Goal: Task Accomplishment & Management: Use online tool/utility

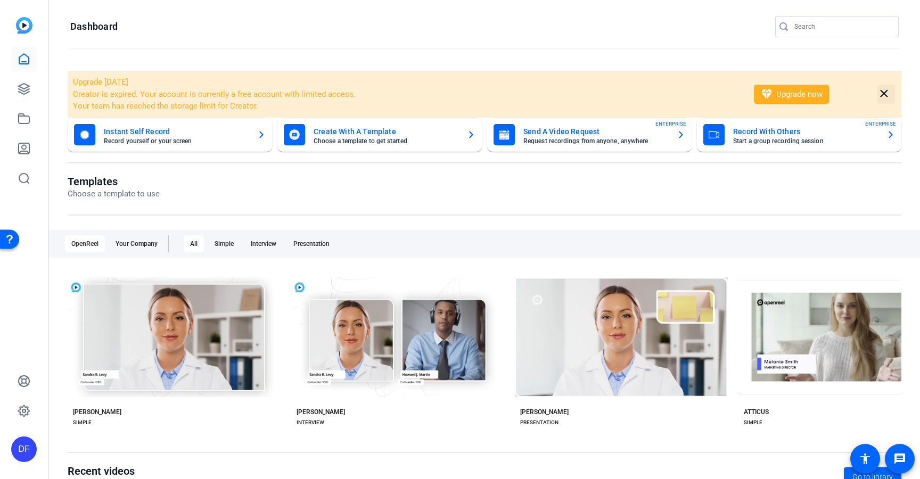
click at [877, 92] on mat-icon "close" at bounding box center [883, 93] width 13 height 13
click at [877, 124] on div "Record With Others Start a group recording session ENTERPRISE" at bounding box center [799, 134] width 192 height 21
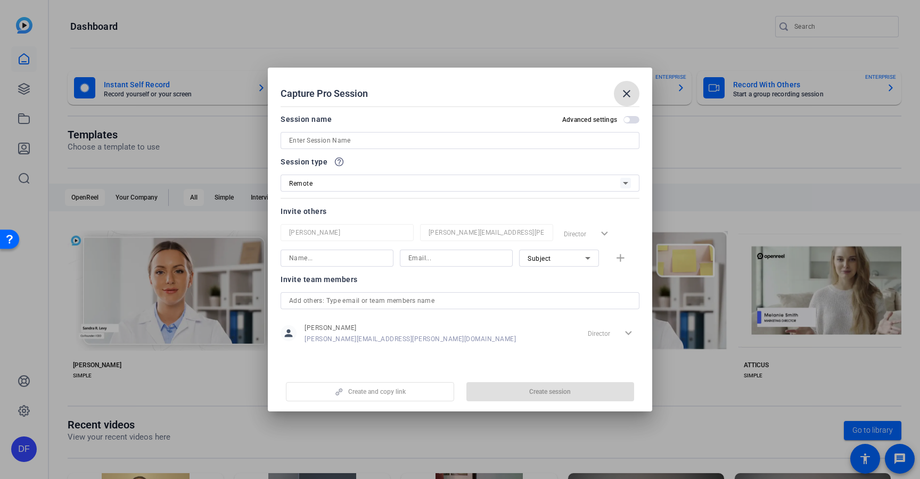
click at [621, 93] on mat-icon "close" at bounding box center [626, 93] width 13 height 13
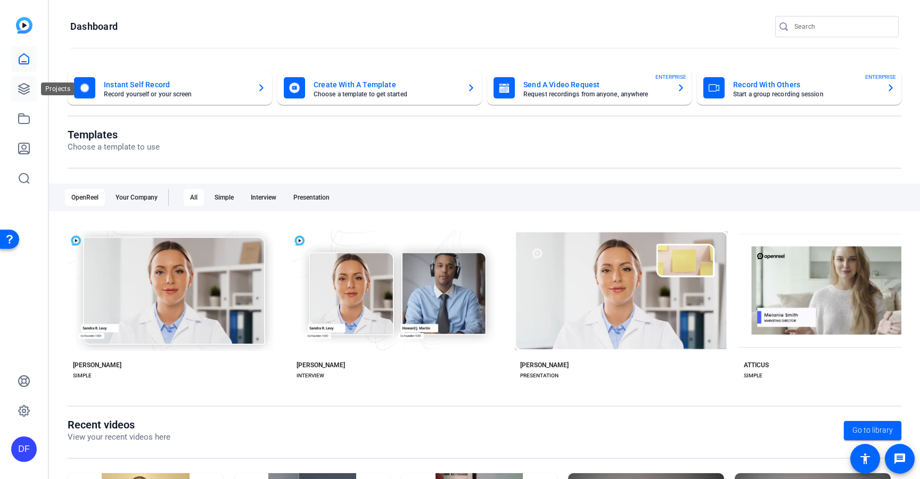
click at [31, 86] on link at bounding box center [24, 89] width 26 height 26
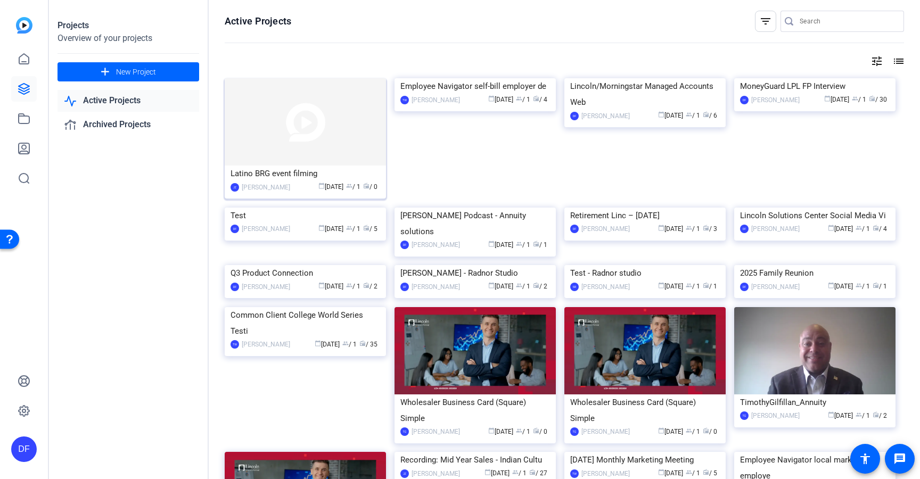
click at [301, 137] on img at bounding box center [305, 121] width 161 height 87
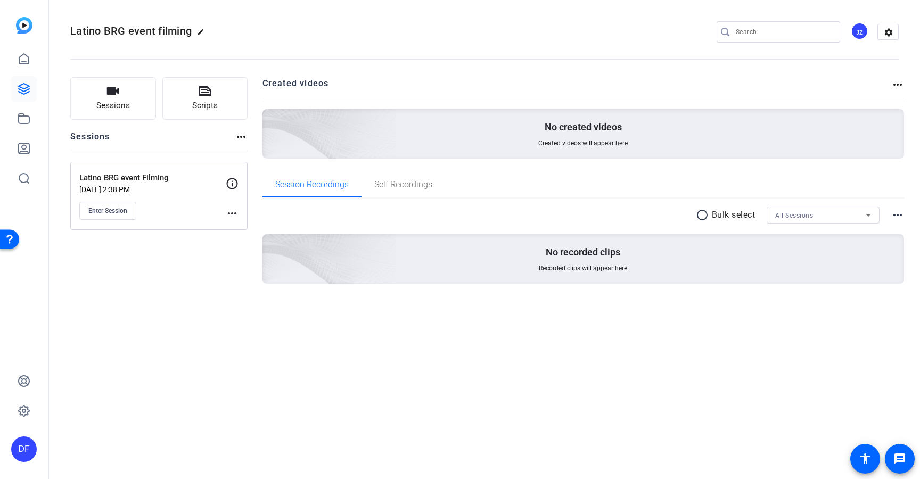
click at [856, 28] on div "JZ" at bounding box center [860, 31] width 18 height 18
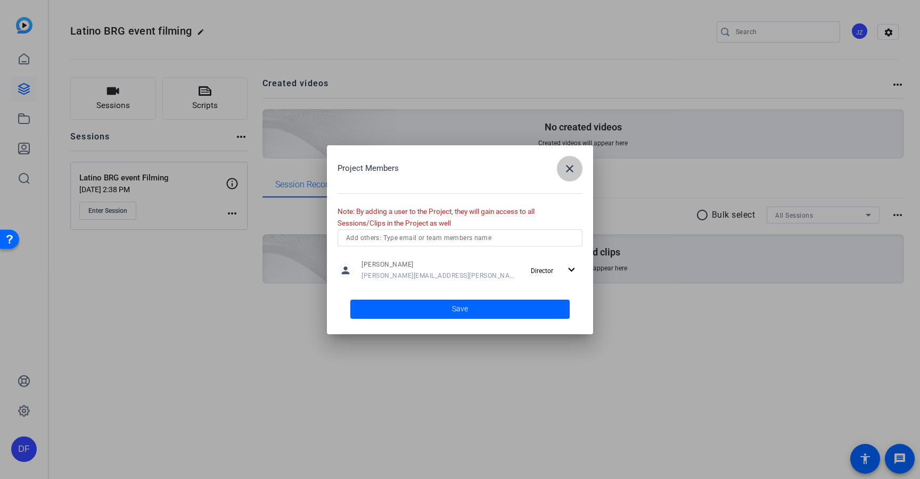
click at [563, 171] on mat-icon "close" at bounding box center [569, 168] width 13 height 13
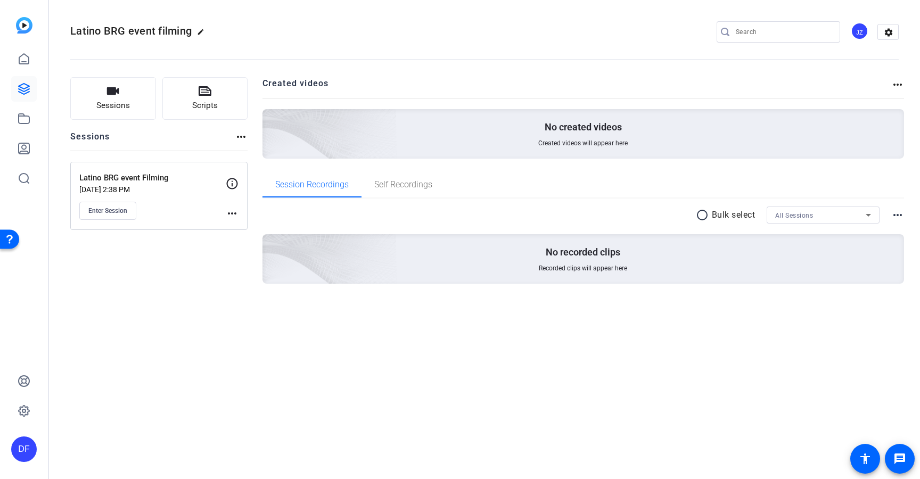
click at [862, 31] on div "JZ" at bounding box center [860, 31] width 18 height 18
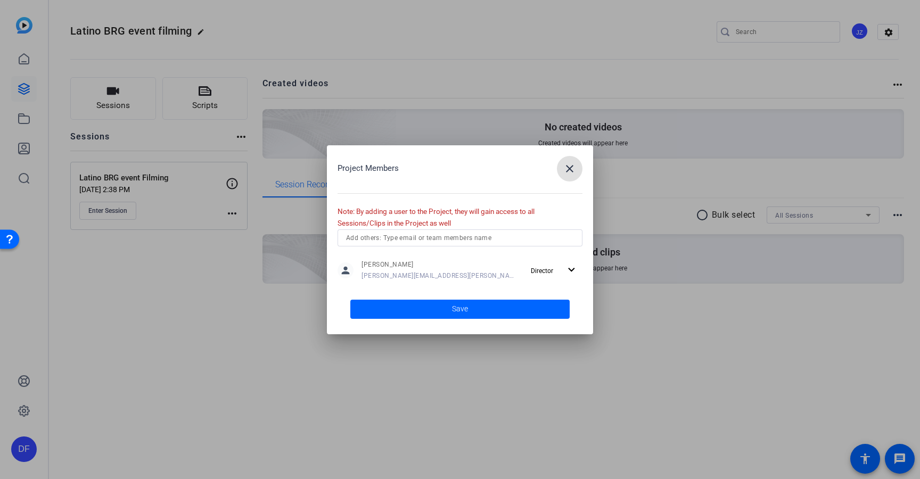
click at [456, 232] on input "text" at bounding box center [460, 238] width 228 height 13
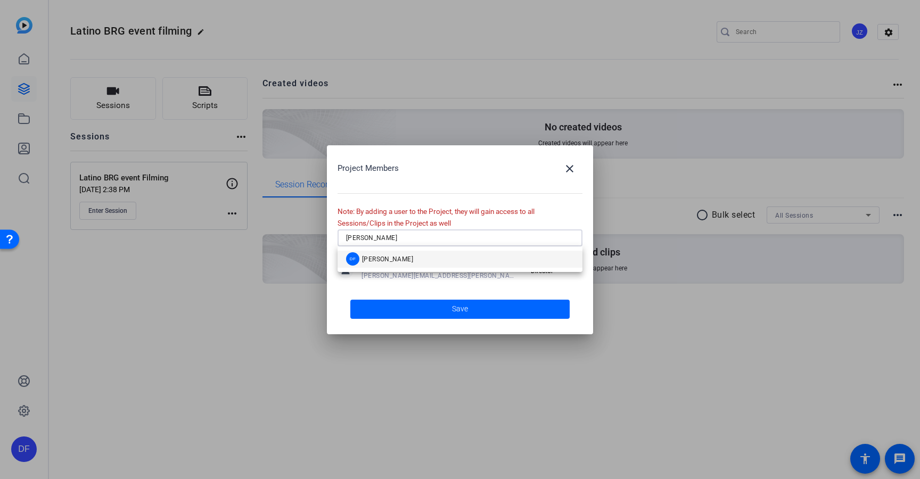
type input "dmitri"
click at [420, 258] on mat-option "DF Dmitri Floyd" at bounding box center [460, 259] width 245 height 17
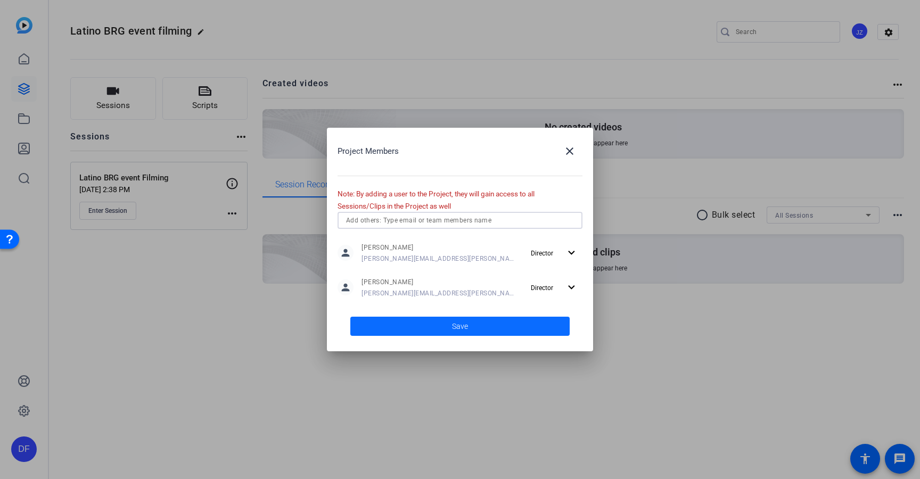
click at [501, 323] on span at bounding box center [459, 327] width 219 height 26
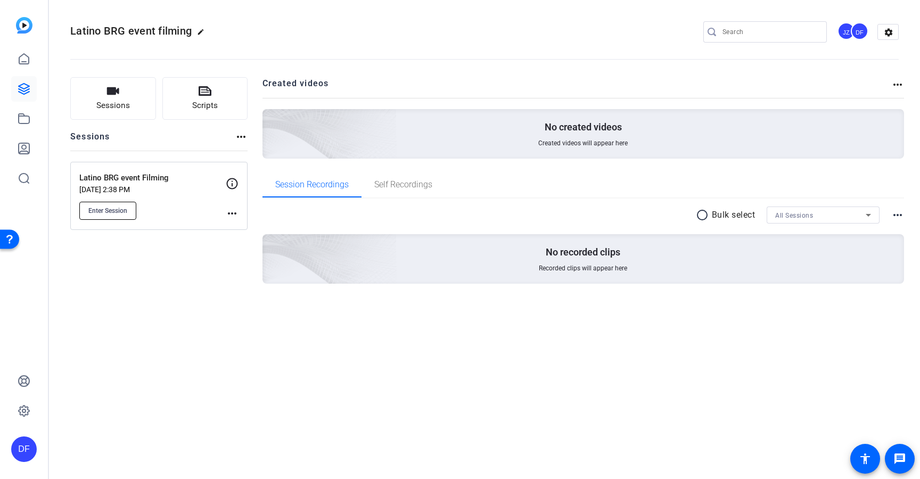
click at [119, 210] on span "Enter Session" at bounding box center [107, 211] width 39 height 9
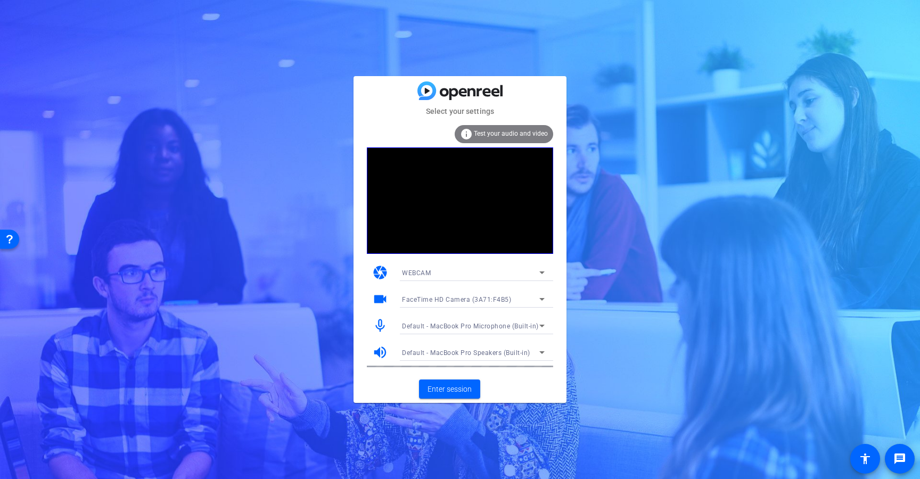
click at [487, 278] on div "WEBCAM" at bounding box center [470, 272] width 137 height 13
click at [488, 276] on div at bounding box center [460, 239] width 920 height 479
click at [488, 293] on div "FaceTime HD Camera (3A71:F4B5)" at bounding box center [470, 299] width 137 height 13
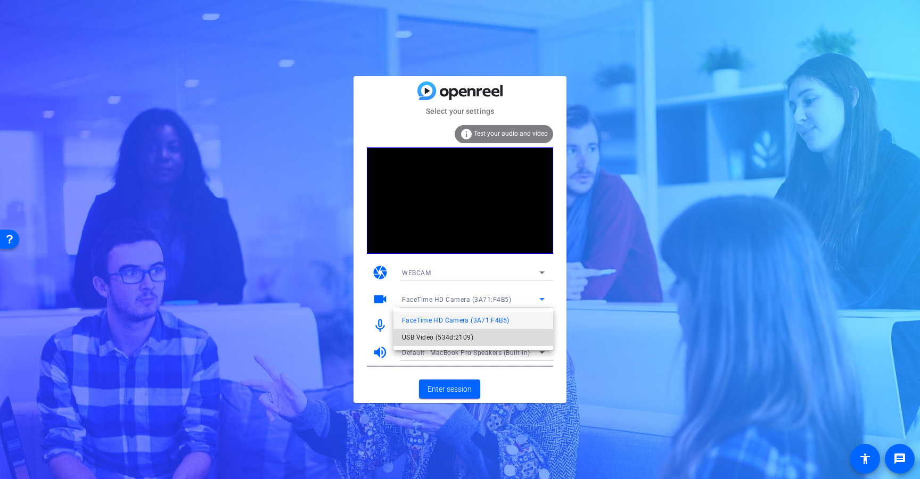
click at [475, 341] on mat-option "USB Video (534d:2109)" at bounding box center [473, 337] width 160 height 17
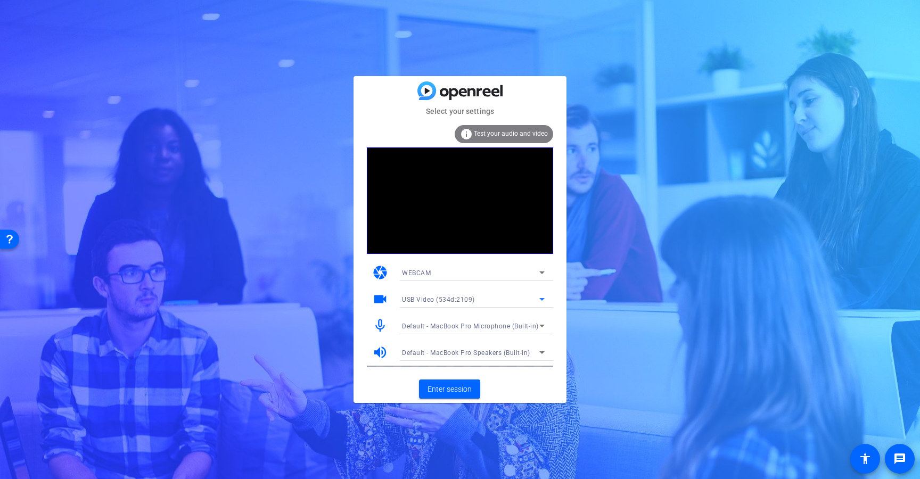
click at [471, 323] on span "Default - MacBook Pro Microphone (Built-in)" at bounding box center [470, 326] width 137 height 7
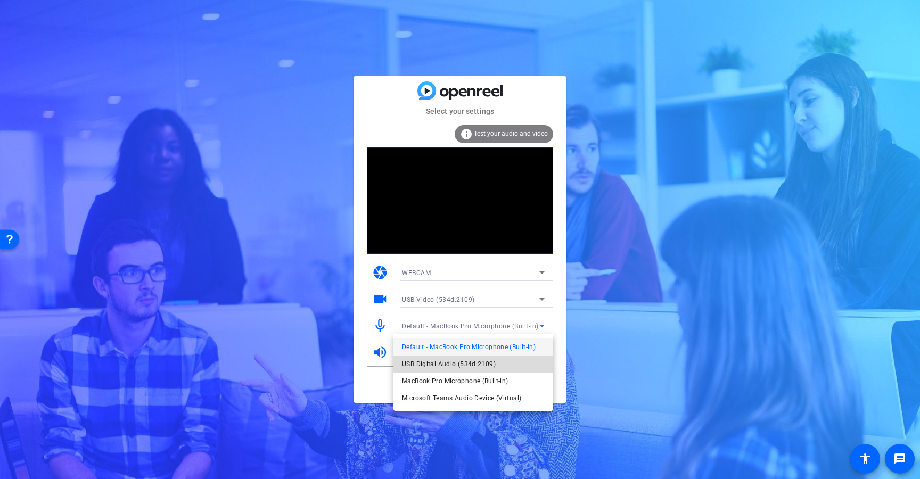
click at [473, 359] on span "USB Digital Audio (534d:2109)" at bounding box center [449, 364] width 94 height 13
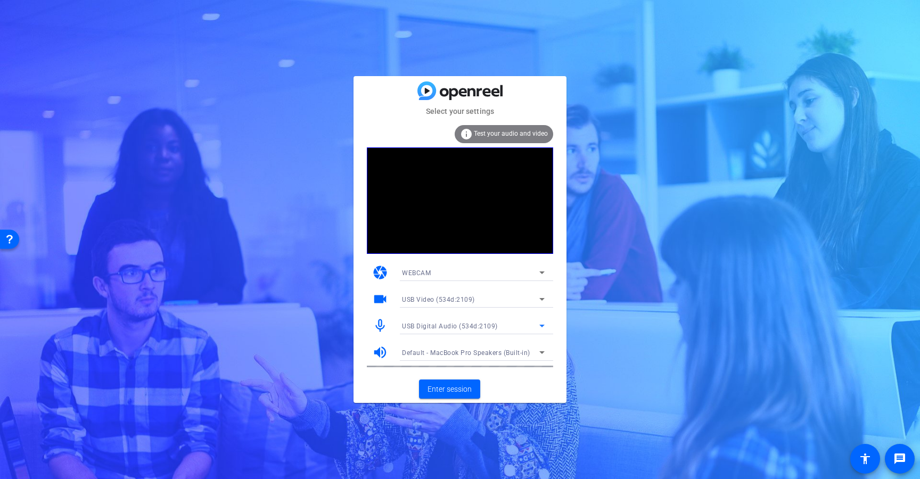
click at [514, 129] on div "info Test your audio and video" at bounding box center [504, 134] width 98 height 18
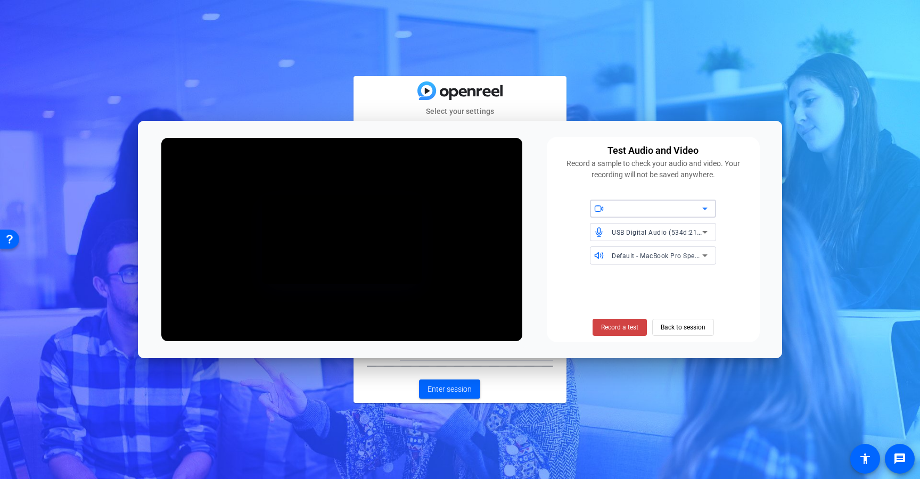
click at [665, 232] on span "USB Digital Audio (534d:2109)" at bounding box center [660, 232] width 96 height 9
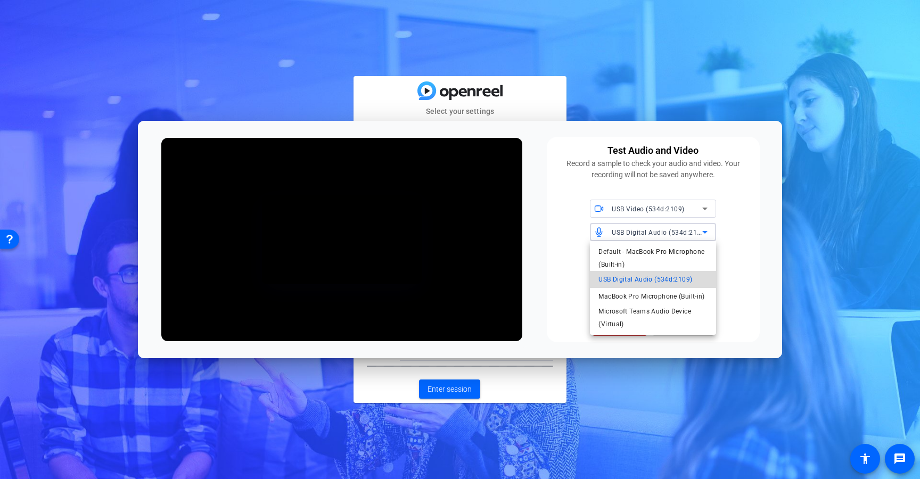
click at [647, 277] on span "USB Digital Audio (534d:2109)" at bounding box center [645, 279] width 94 height 13
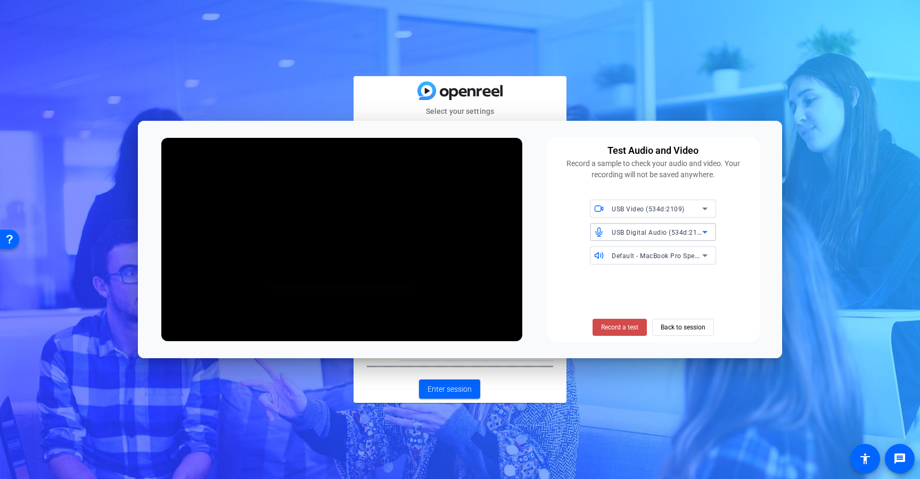
click at [621, 327] on span "Record a test" at bounding box center [619, 328] width 37 height 10
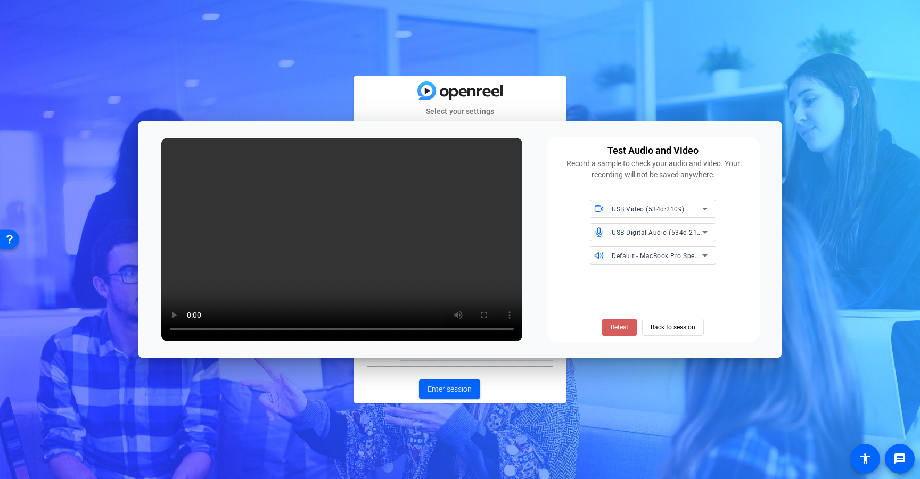
click at [615, 327] on span "Retest" at bounding box center [620, 328] width 18 height 10
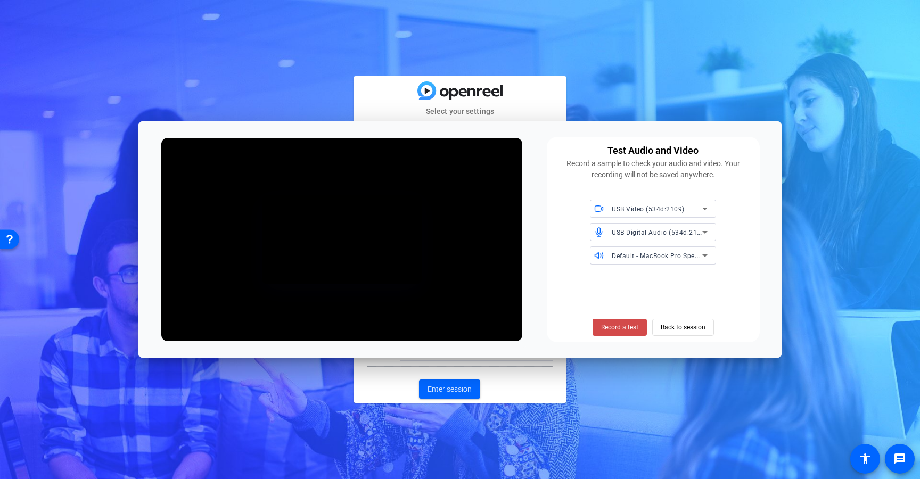
click at [618, 327] on span "Record a test" at bounding box center [619, 328] width 37 height 10
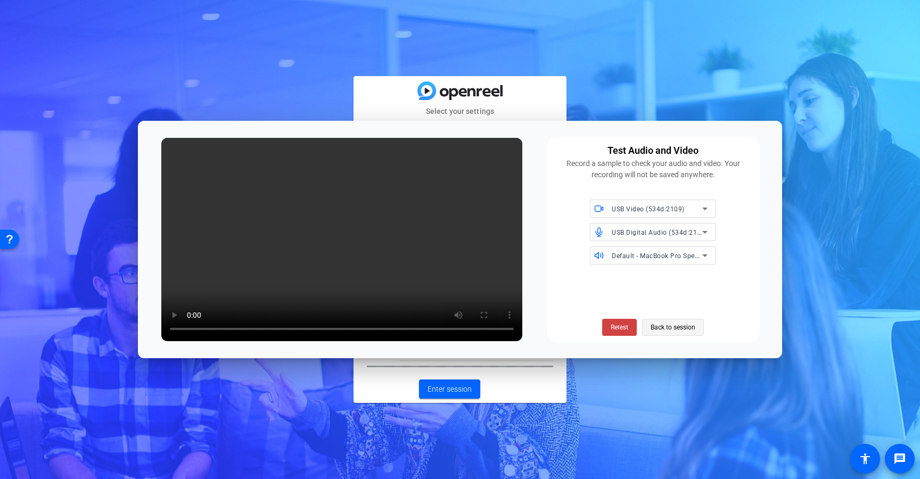
click at [669, 325] on span "Back to session" at bounding box center [673, 327] width 45 height 20
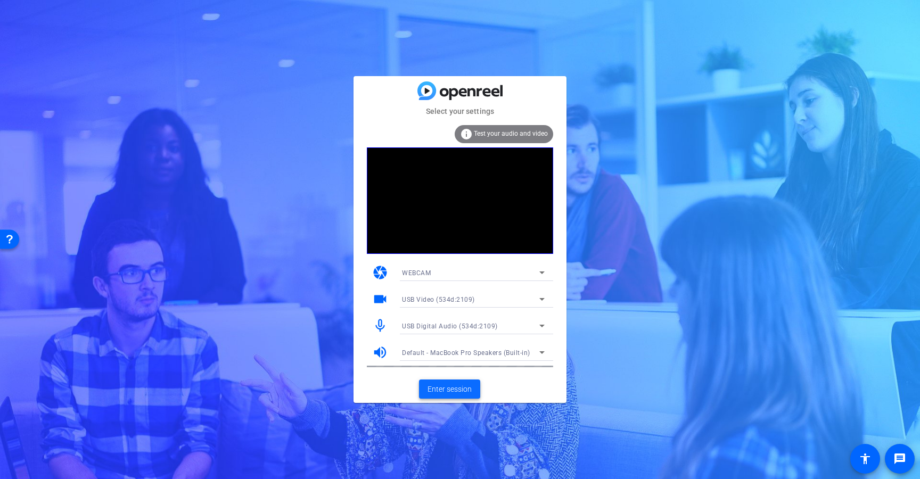
click at [461, 391] on span "Enter session" at bounding box center [449, 389] width 44 height 11
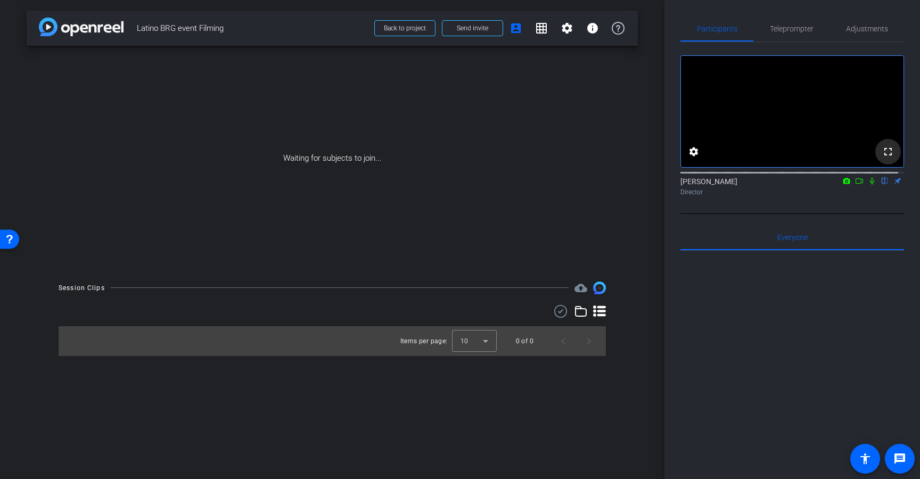
click at [883, 157] on mat-icon "fullscreen" at bounding box center [888, 151] width 13 height 13
click at [882, 158] on mat-icon "fullscreen" at bounding box center [888, 151] width 13 height 13
click at [855, 185] on icon at bounding box center [859, 180] width 9 height 7
click at [881, 185] on icon at bounding box center [885, 180] width 9 height 7
click at [869, 184] on icon at bounding box center [872, 181] width 6 height 6
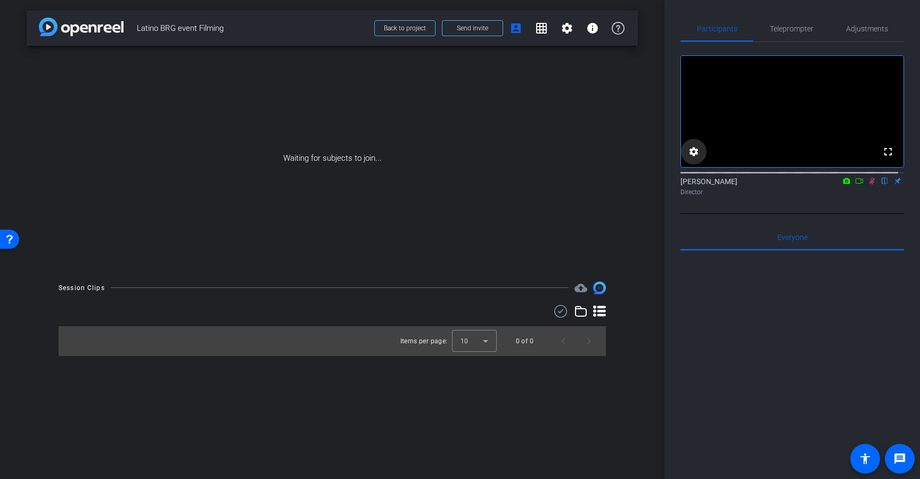
click at [701, 163] on span at bounding box center [694, 152] width 26 height 26
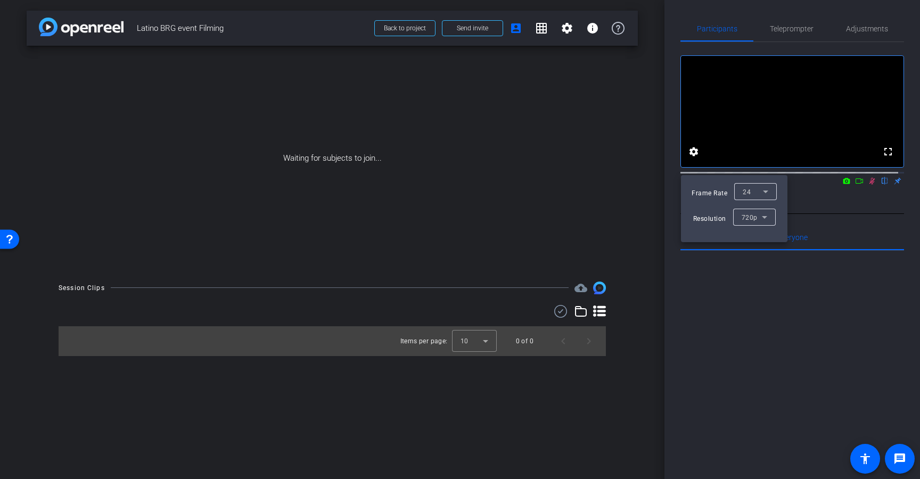
click at [695, 168] on div at bounding box center [460, 239] width 920 height 479
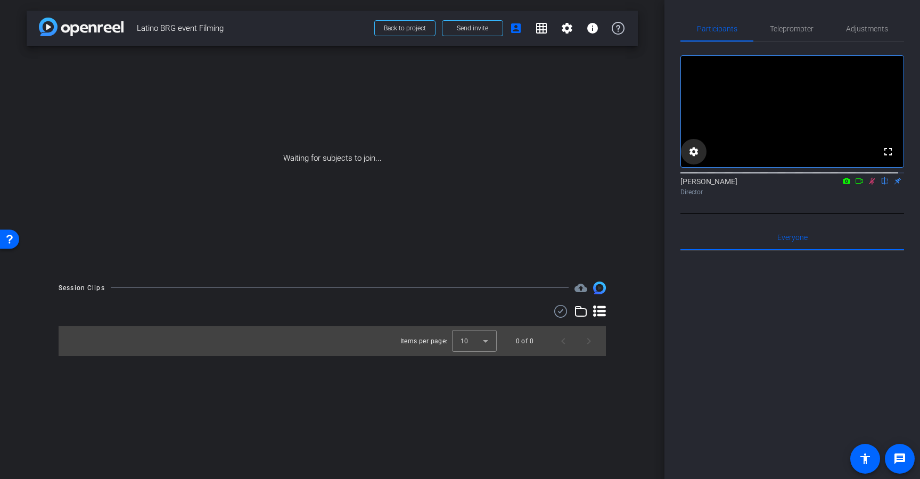
click at [694, 158] on mat-icon "settings" at bounding box center [693, 151] width 13 height 13
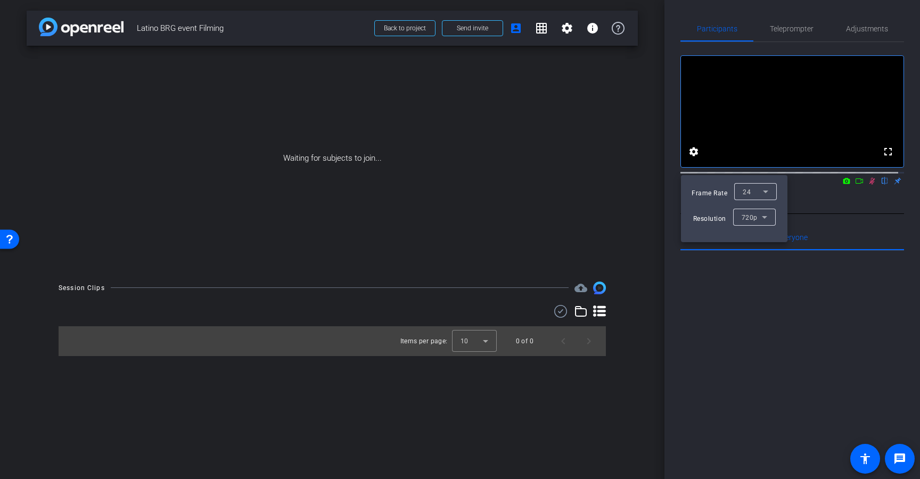
click at [762, 220] on icon at bounding box center [764, 217] width 13 height 13
click at [756, 251] on span "1080p" at bounding box center [751, 255] width 20 height 13
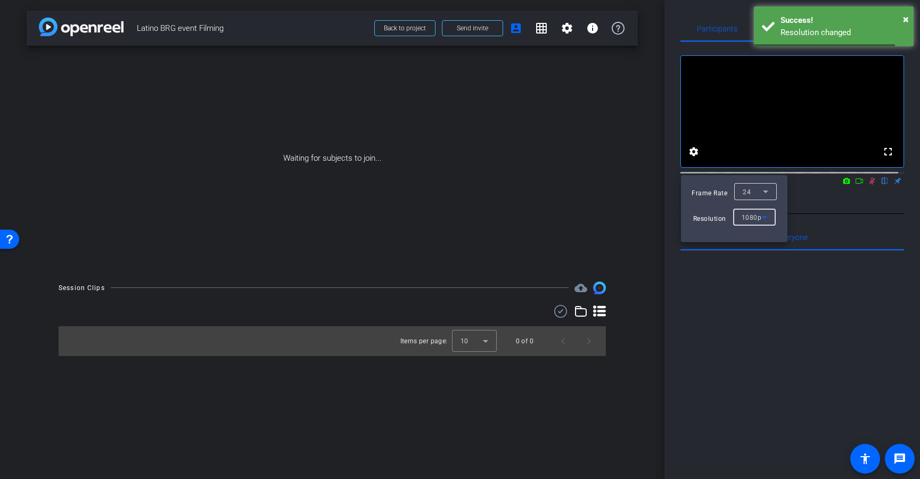
click at [762, 194] on icon at bounding box center [765, 191] width 13 height 13
click at [757, 216] on mat-option "30" at bounding box center [755, 212] width 43 height 17
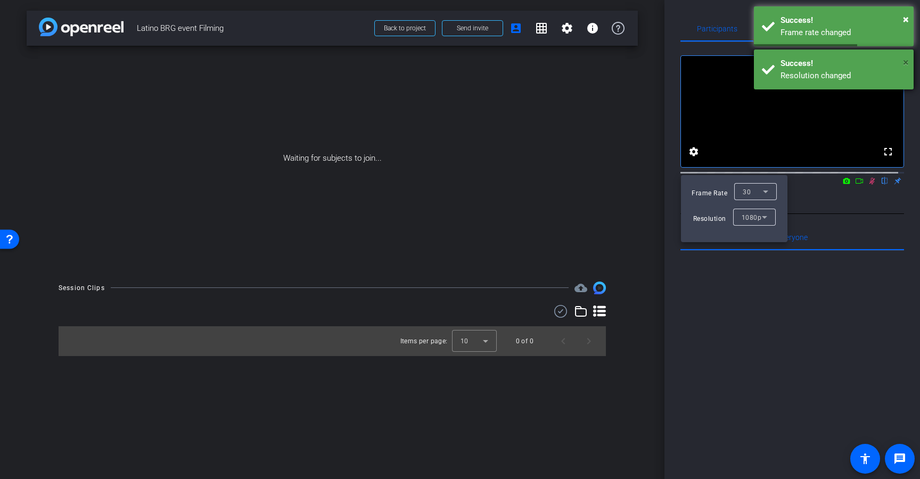
click at [905, 65] on span "×" at bounding box center [906, 62] width 6 height 13
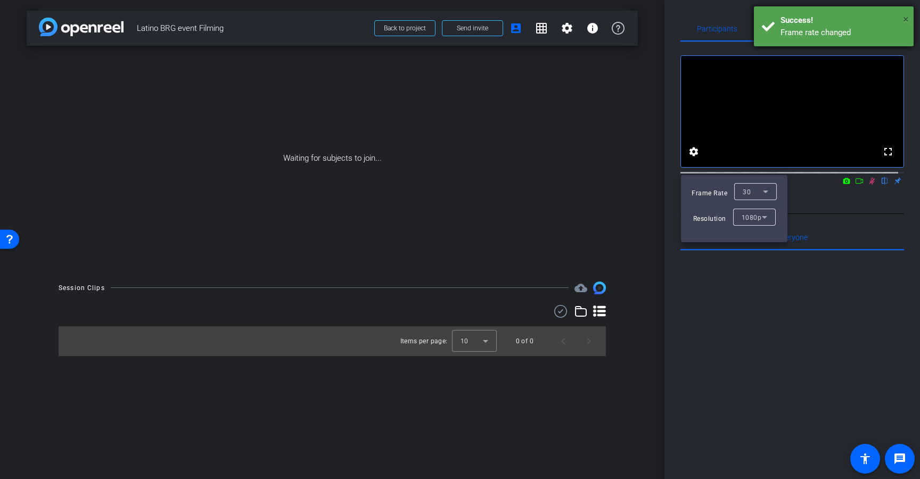
click at [905, 17] on span "×" at bounding box center [906, 19] width 6 height 13
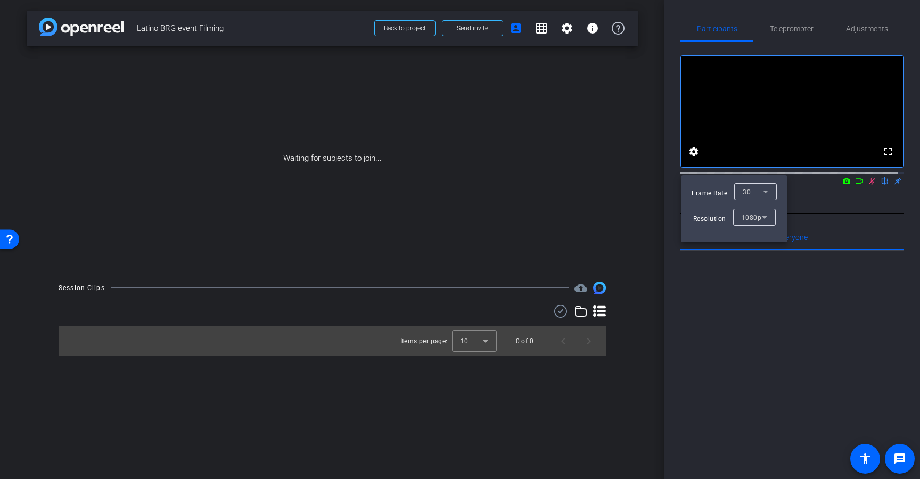
click at [855, 192] on div at bounding box center [460, 239] width 920 height 479
click at [855, 184] on icon at bounding box center [858, 180] width 7 height 5
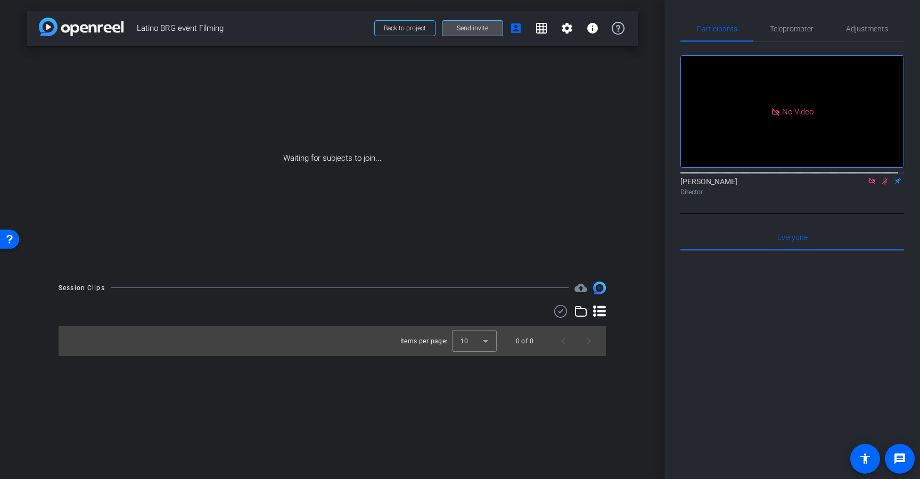
click at [481, 31] on span "Send invite" at bounding box center [472, 28] width 31 height 9
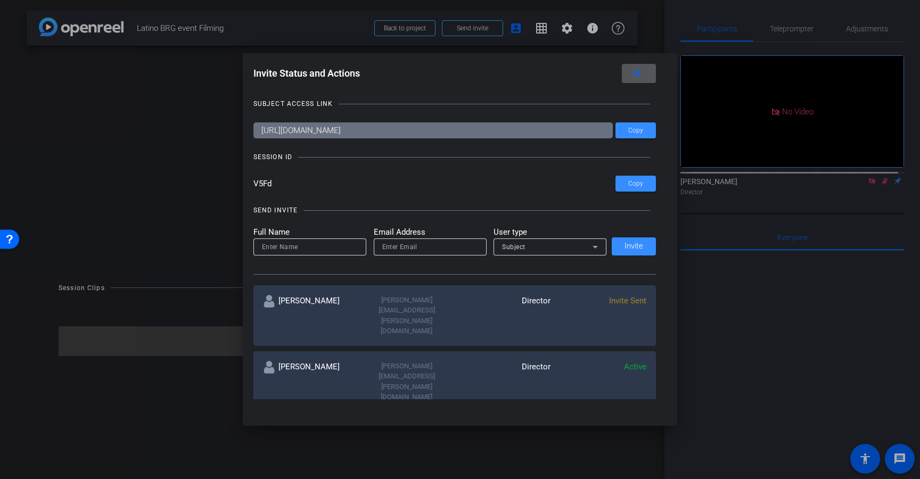
click at [646, 77] on button "close" at bounding box center [639, 73] width 34 height 19
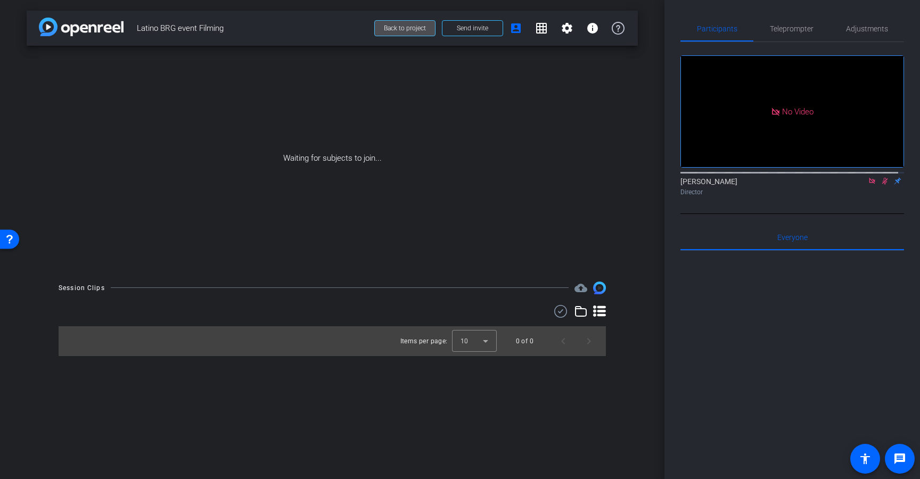
click at [406, 21] on span at bounding box center [405, 28] width 60 height 26
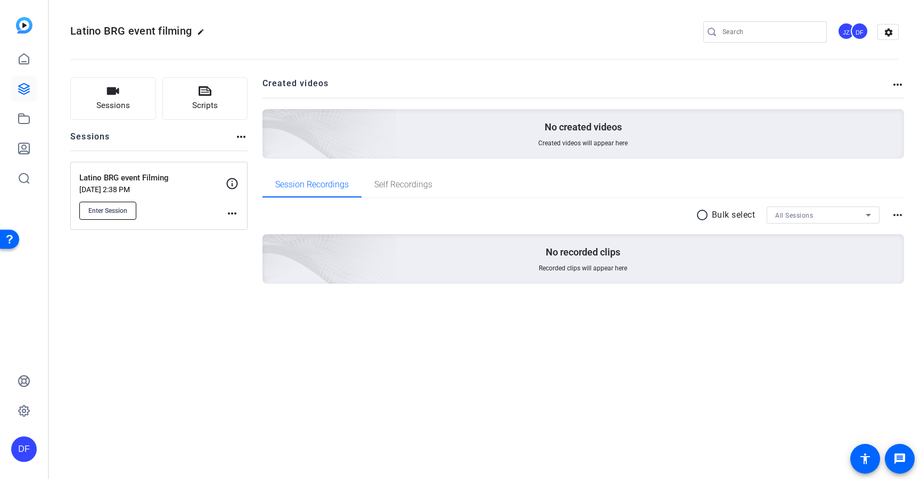
click at [105, 208] on span "Enter Session" at bounding box center [107, 211] width 39 height 9
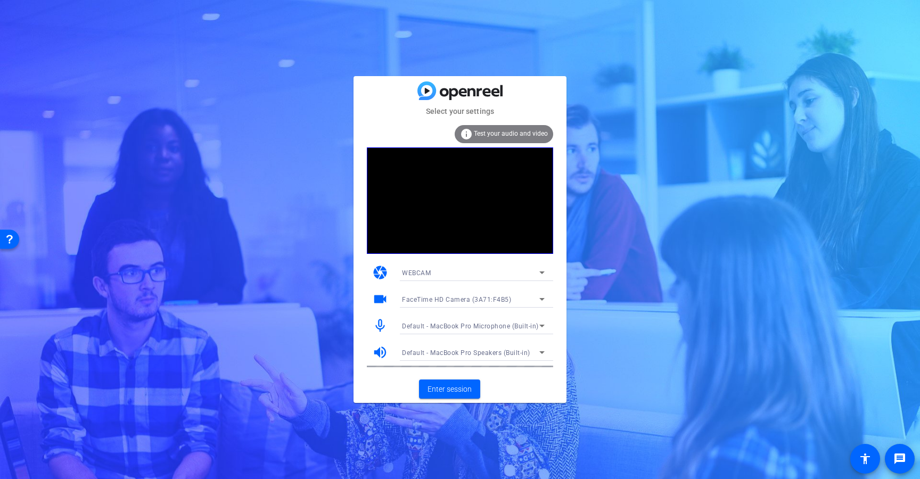
click at [420, 273] on span "WEBCAM" at bounding box center [416, 272] width 29 height 7
click at [460, 268] on div at bounding box center [460, 239] width 920 height 479
click at [449, 297] on span "FaceTime HD Camera (3A71:F4B5)" at bounding box center [456, 299] width 109 height 7
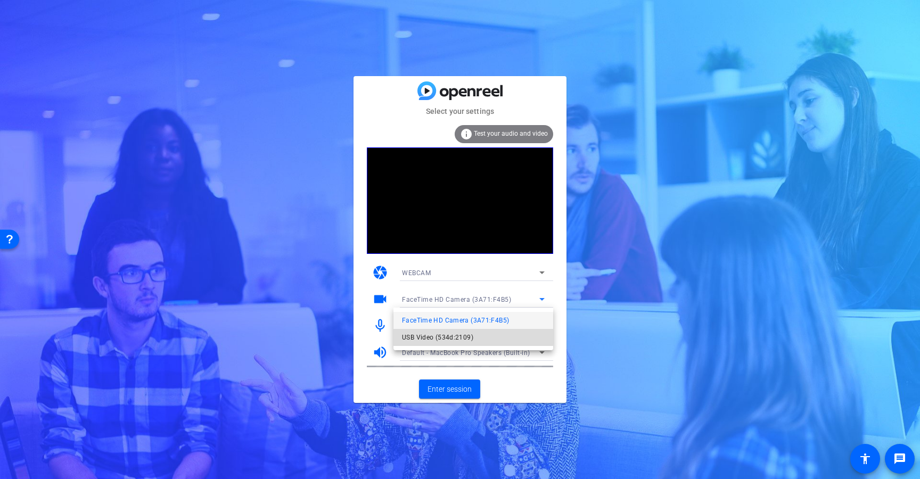
click at [437, 334] on span "USB Video (534d:2109)" at bounding box center [437, 337] width 71 height 13
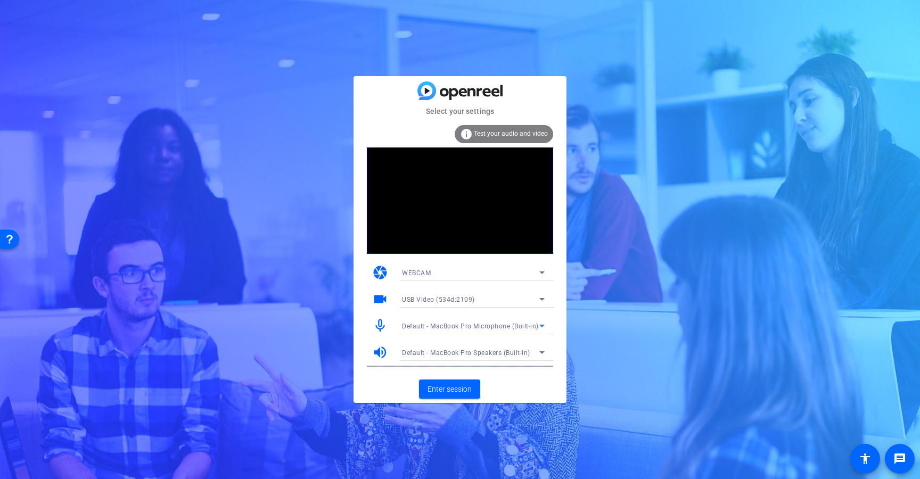
click at [442, 324] on span "Default - MacBook Pro Microphone (Built-in)" at bounding box center [470, 326] width 137 height 7
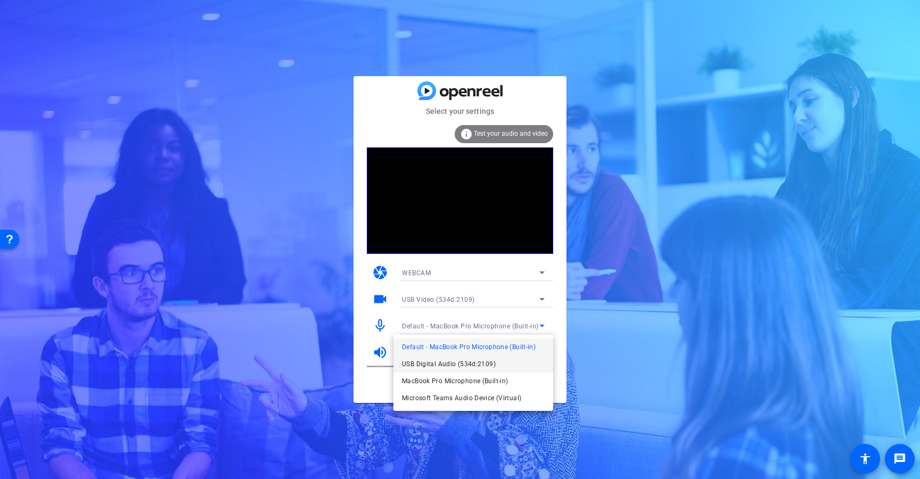
click at [435, 367] on span "USB Digital Audio (534d:2109)" at bounding box center [449, 364] width 94 height 13
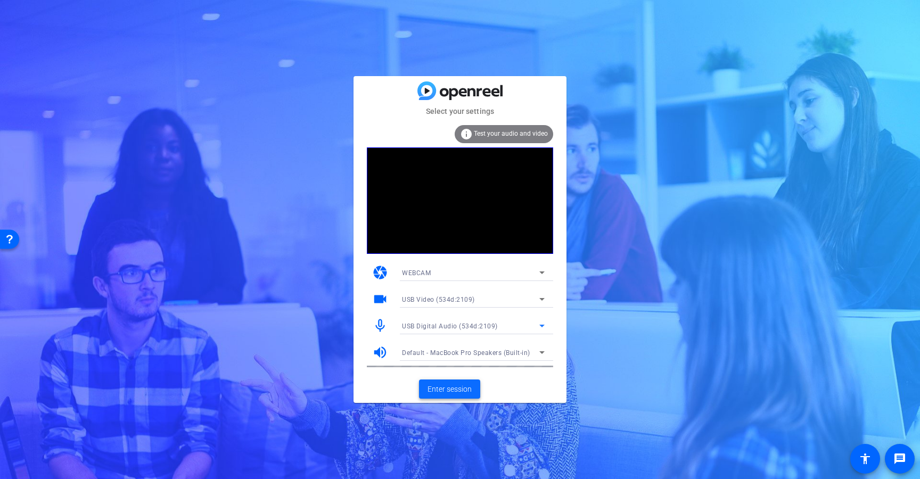
click at [446, 386] on span "Enter session" at bounding box center [449, 389] width 44 height 11
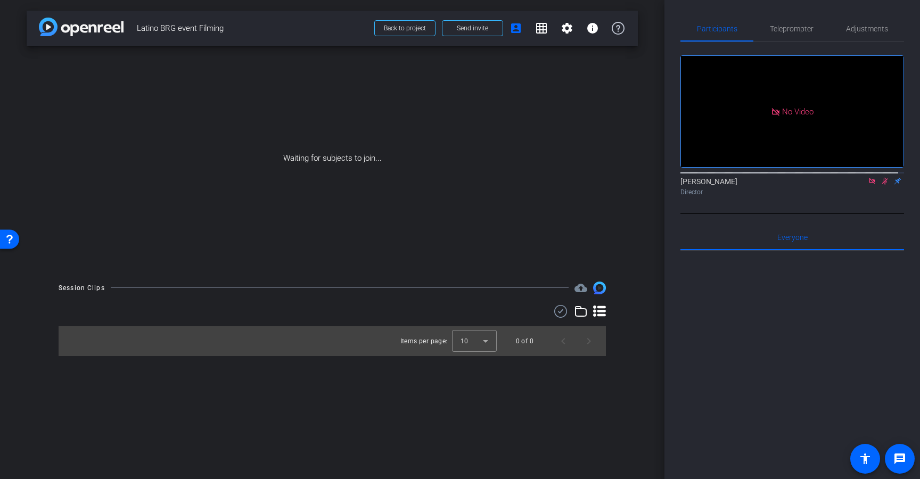
click at [866, 186] on mat-icon at bounding box center [872, 181] width 13 height 10
click at [868, 185] on icon at bounding box center [872, 180] width 9 height 7
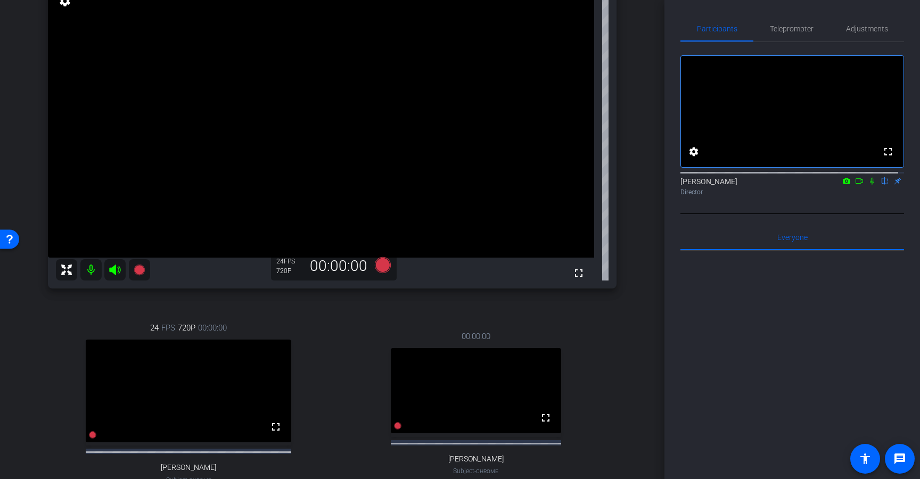
scroll to position [191, 0]
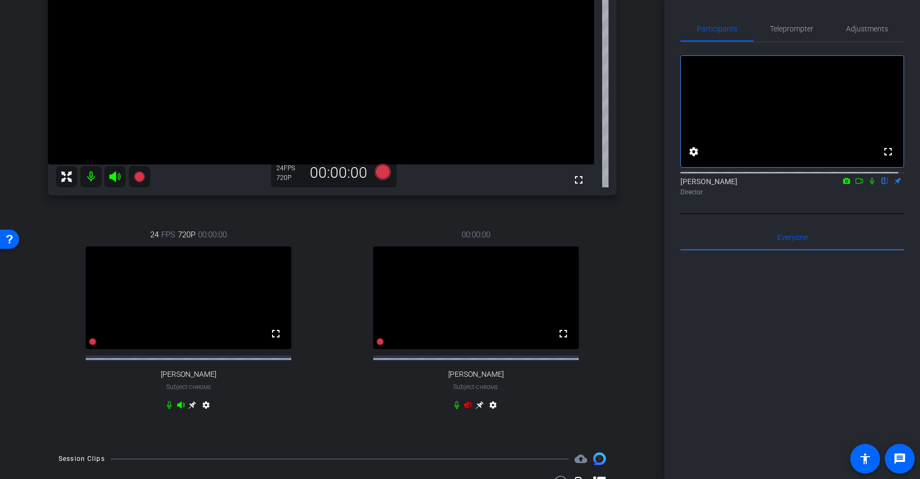
click at [464, 408] on icon at bounding box center [467, 404] width 7 height 7
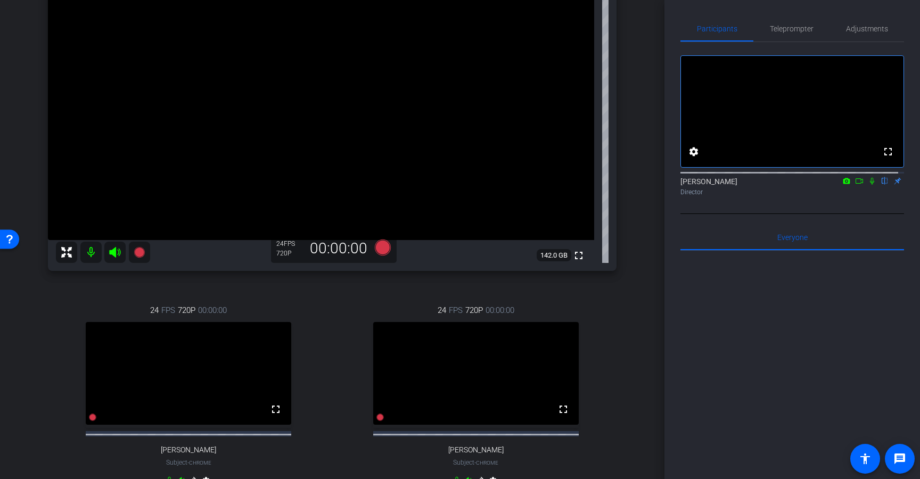
scroll to position [44, 0]
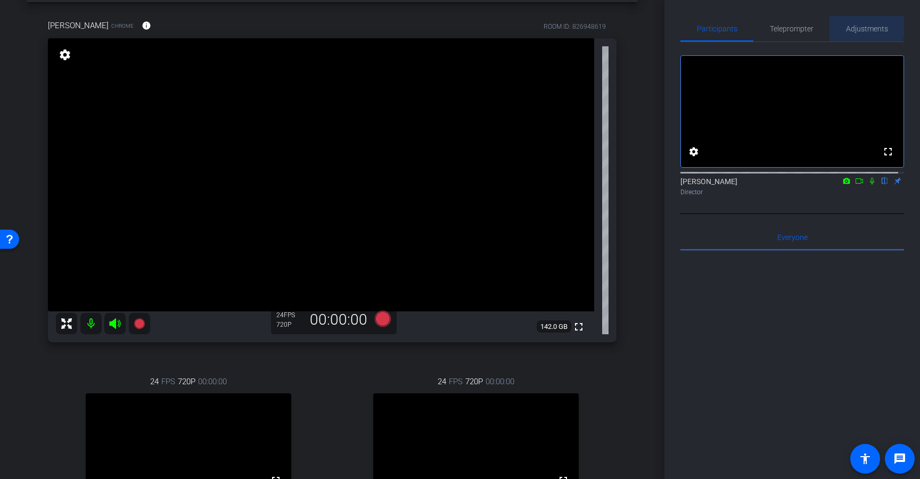
click at [854, 25] on span "Adjustments" at bounding box center [867, 28] width 42 height 7
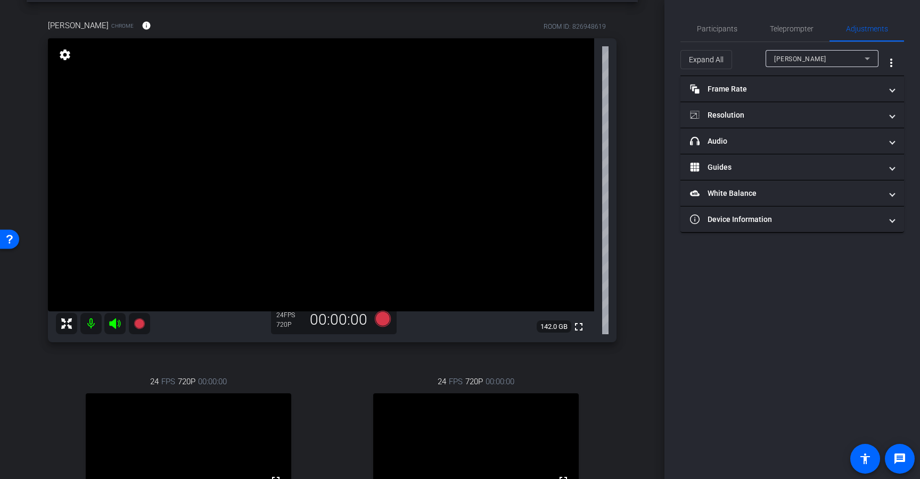
click at [816, 64] on div "Rosemary Lopez" at bounding box center [819, 58] width 91 height 13
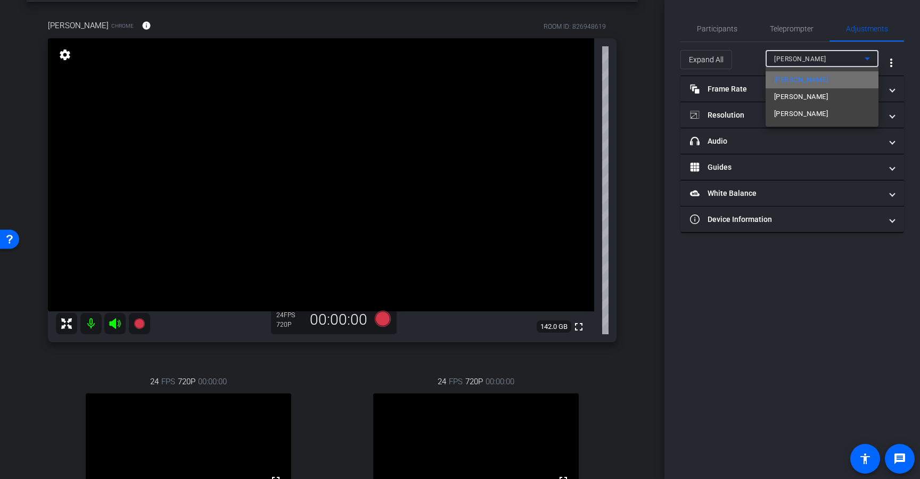
click at [804, 83] on span "Rosemary Lopez" at bounding box center [801, 79] width 54 height 13
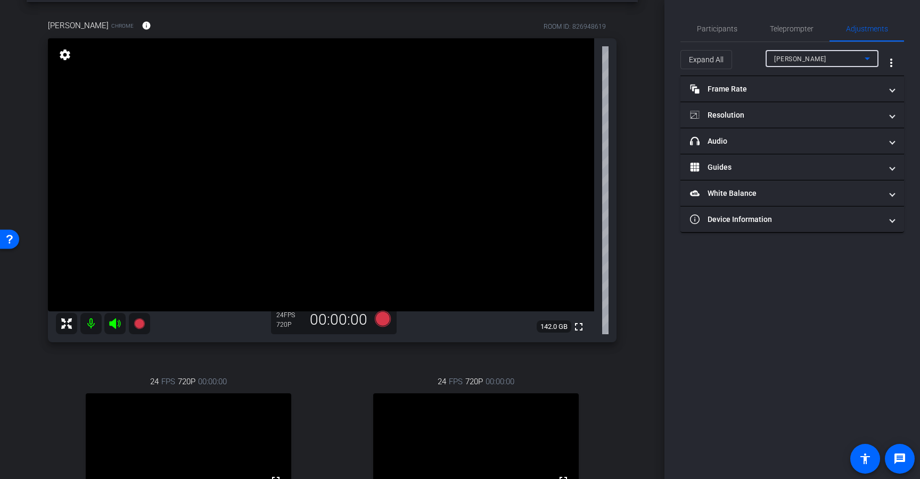
click at [804, 61] on span "Rosemary Lopez" at bounding box center [800, 58] width 52 height 7
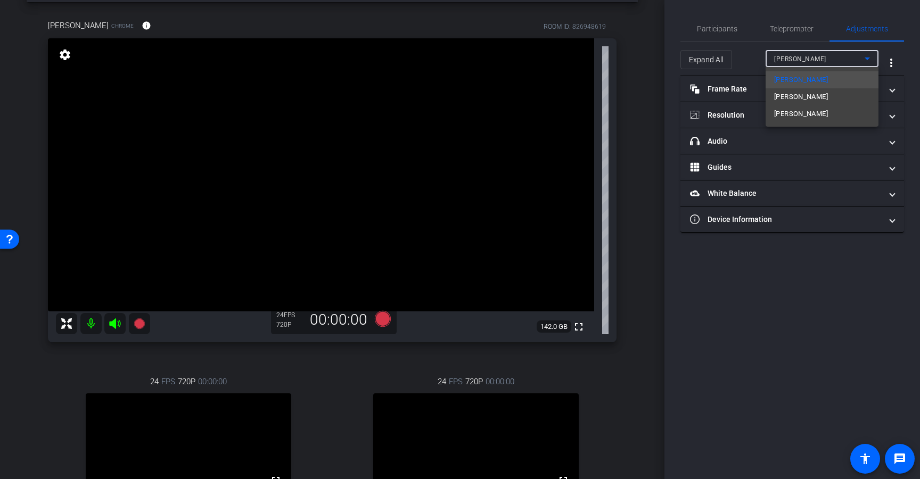
click at [805, 63] on div at bounding box center [460, 239] width 920 height 479
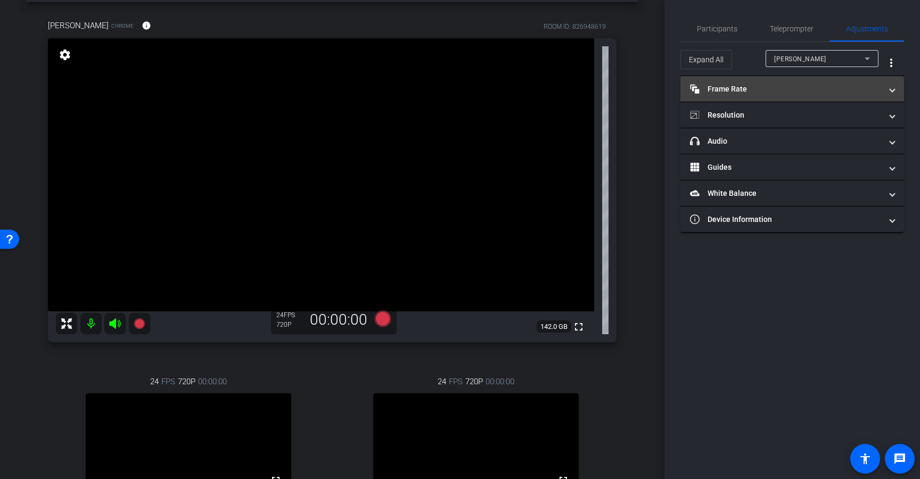
click at [775, 94] on mat-expansion-panel-header "Frame Rate Frame Rate" at bounding box center [792, 89] width 224 height 26
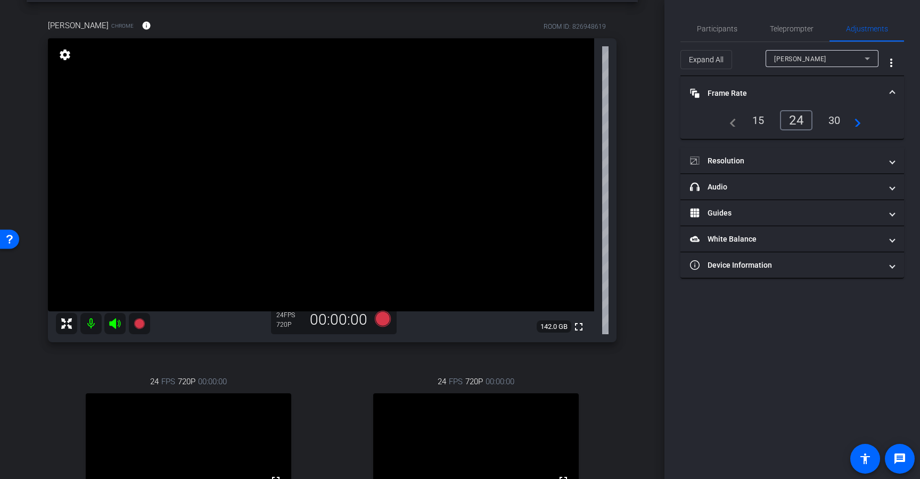
click at [832, 118] on div "30" at bounding box center [834, 120] width 28 height 18
click at [845, 95] on mat-panel-title "Frame Rate Frame Rate" at bounding box center [786, 93] width 192 height 11
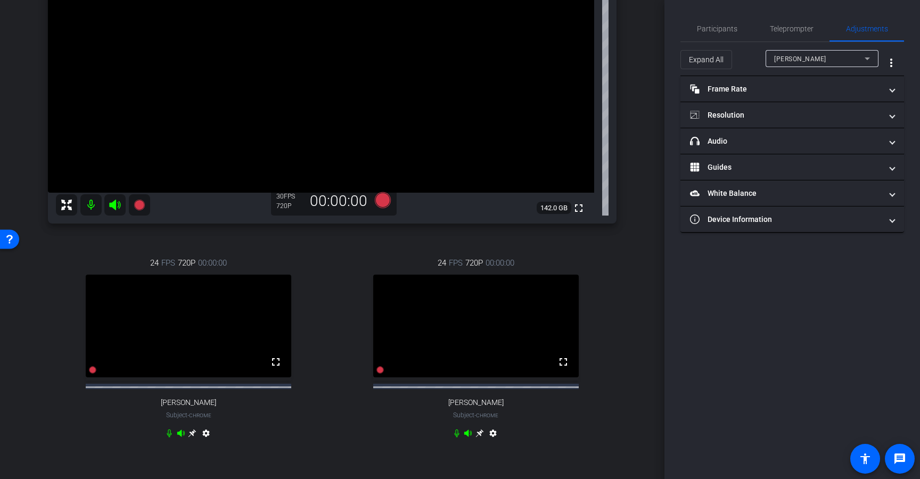
scroll to position [217, 0]
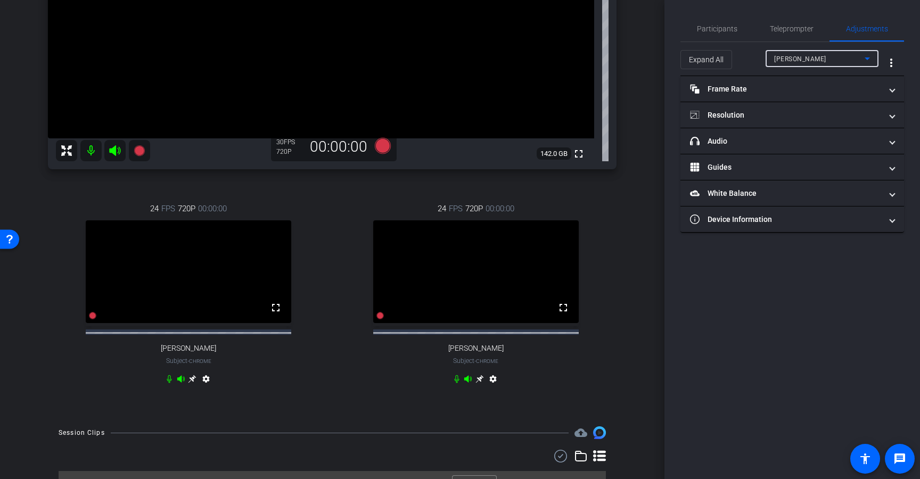
click at [817, 61] on span "Rosemary Lopez" at bounding box center [800, 58] width 52 height 7
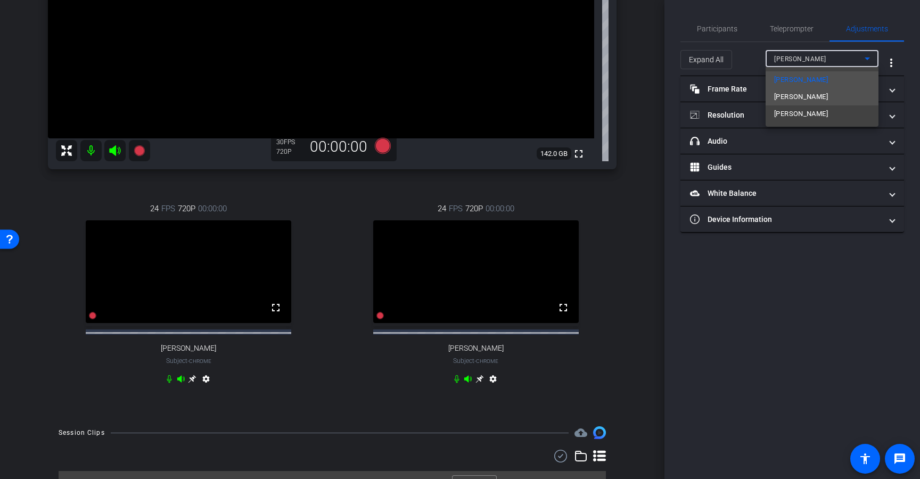
click at [819, 92] on span "Lorenzo Amaya" at bounding box center [801, 97] width 54 height 13
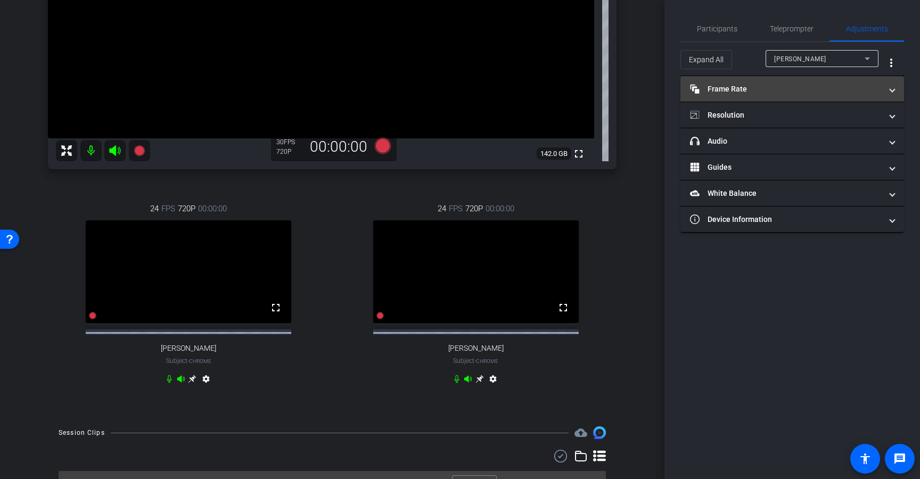
click at [800, 89] on mat-panel-title "Frame Rate Frame Rate" at bounding box center [786, 89] width 192 height 11
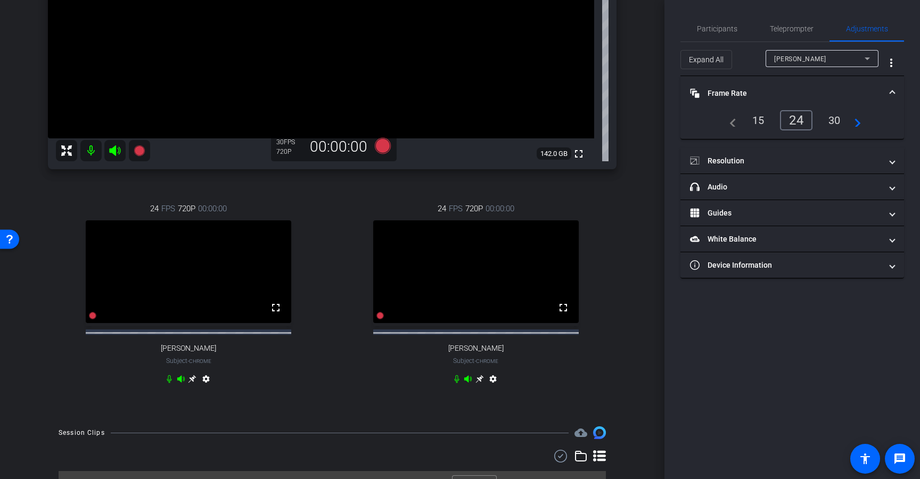
click at [828, 117] on div "30" at bounding box center [834, 120] width 28 height 18
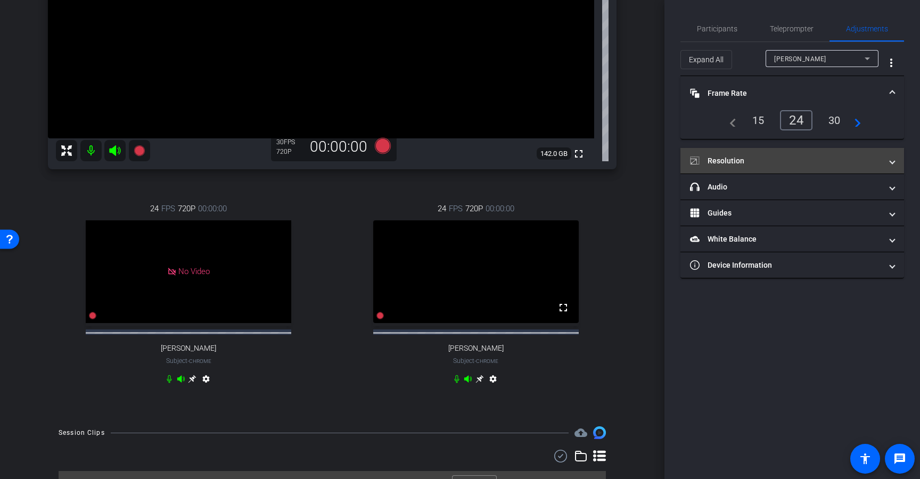
click at [789, 156] on mat-panel-title "Resolution" at bounding box center [786, 160] width 192 height 11
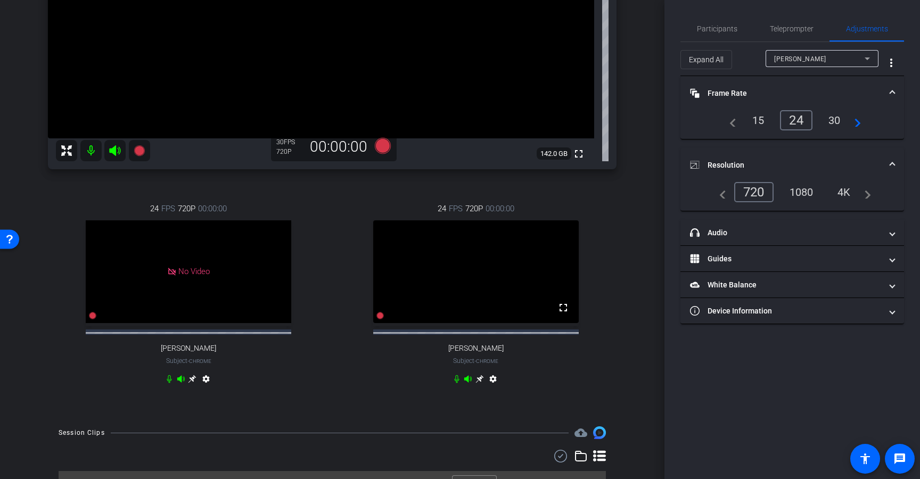
click at [799, 186] on div "1080" at bounding box center [801, 192] width 40 height 18
click at [804, 193] on div "1080" at bounding box center [801, 192] width 40 height 18
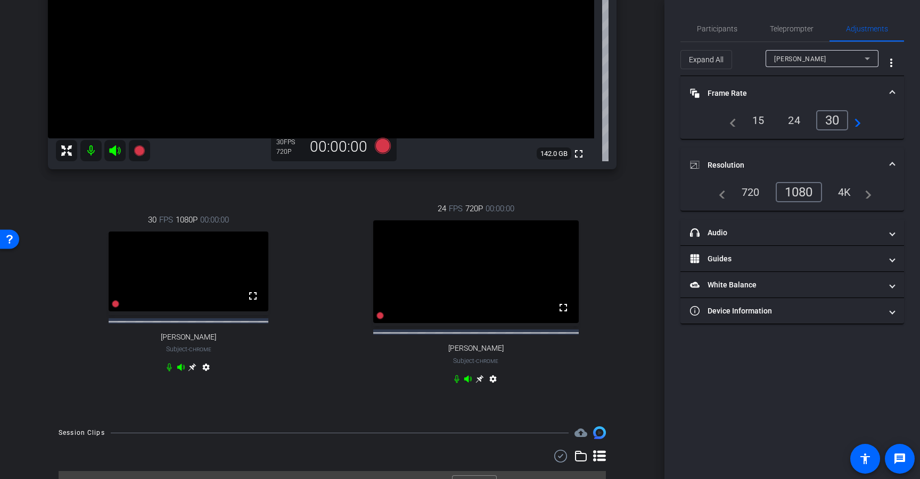
click at [808, 162] on mat-panel-title "Resolution" at bounding box center [786, 165] width 192 height 11
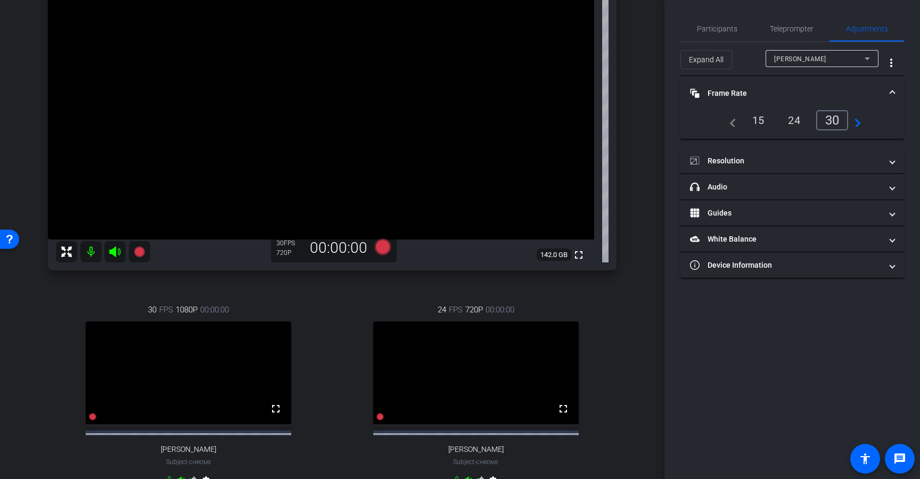
scroll to position [136, 0]
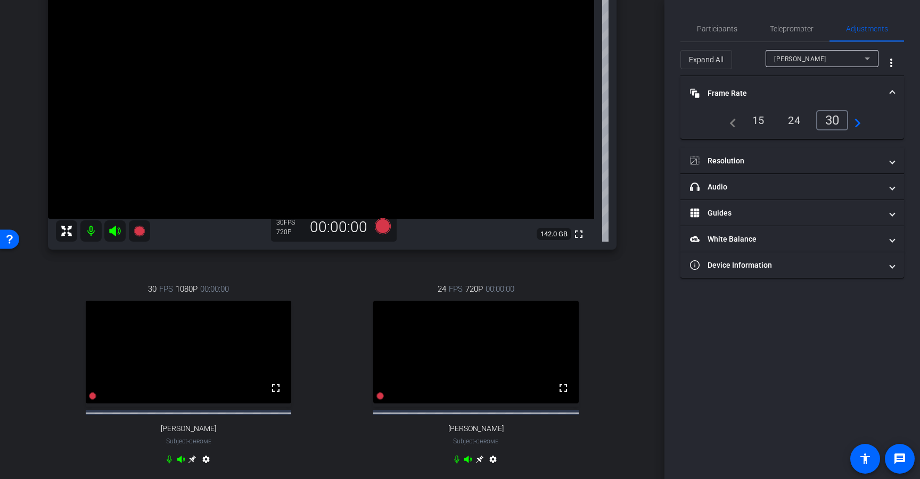
click at [807, 65] on div "Lorenzo Amaya" at bounding box center [822, 58] width 96 height 17
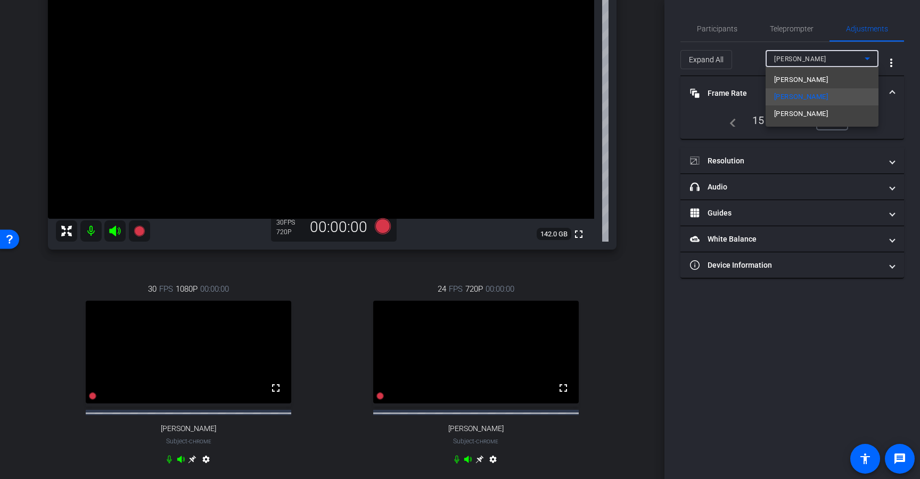
click at [794, 80] on span "Rosemary Lopez" at bounding box center [801, 79] width 54 height 13
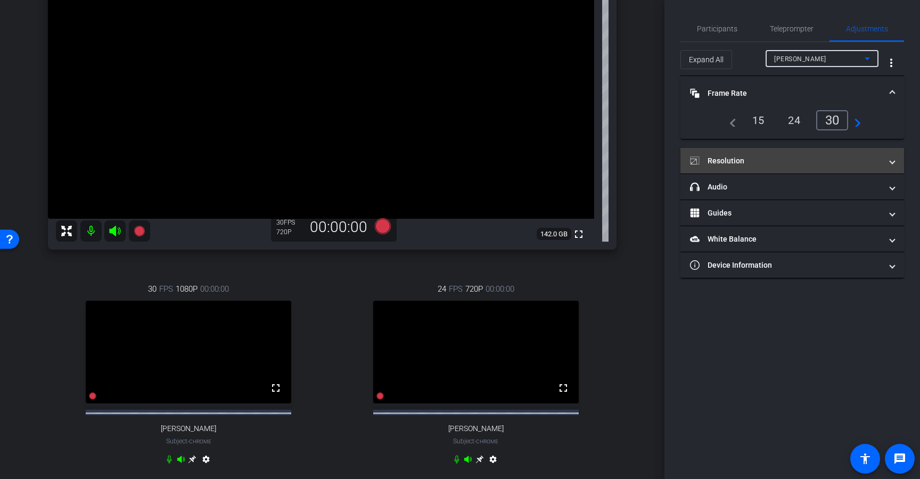
click at [804, 154] on mat-expansion-panel-header "Resolution" at bounding box center [792, 161] width 224 height 26
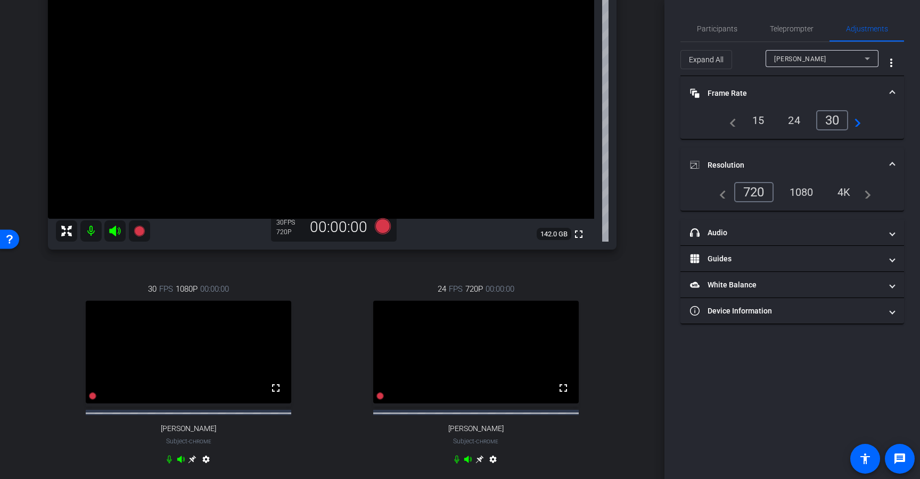
click at [792, 196] on div "1080" at bounding box center [801, 192] width 40 height 18
click at [275, 394] on mat-icon "fullscreen" at bounding box center [275, 388] width 13 height 13
click at [891, 89] on span at bounding box center [892, 93] width 4 height 11
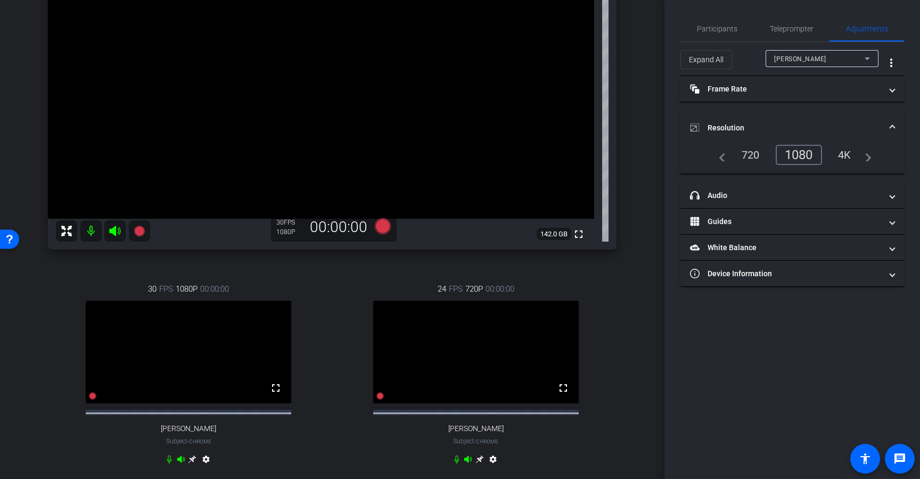
click at [887, 129] on span "Resolution" at bounding box center [790, 127] width 200 height 11
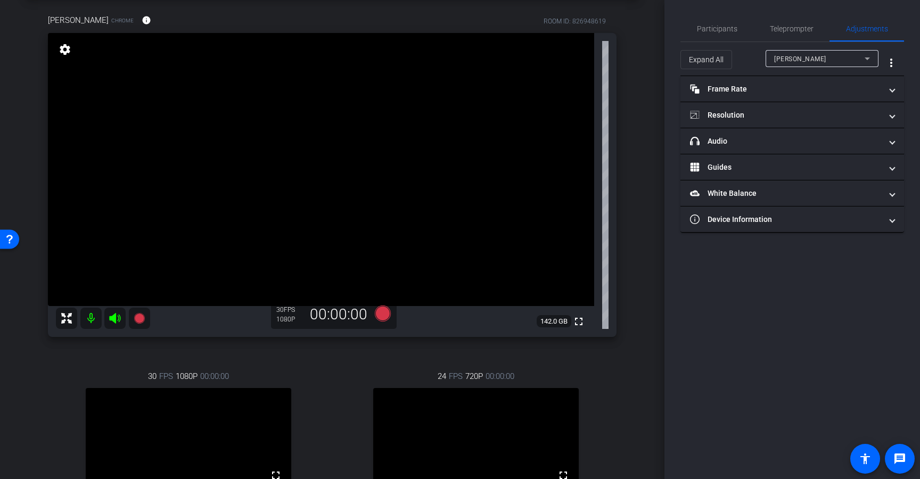
scroll to position [0, 0]
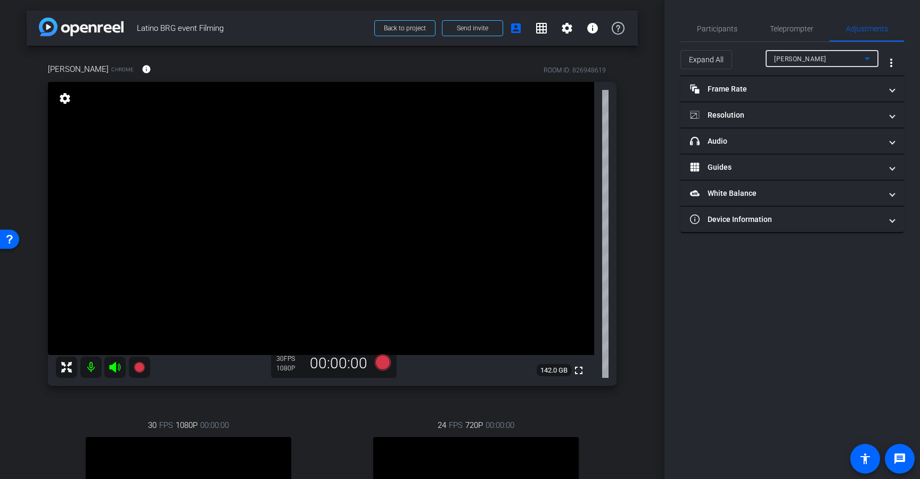
click at [809, 65] on div "Rosemary Lopez" at bounding box center [819, 58] width 91 height 13
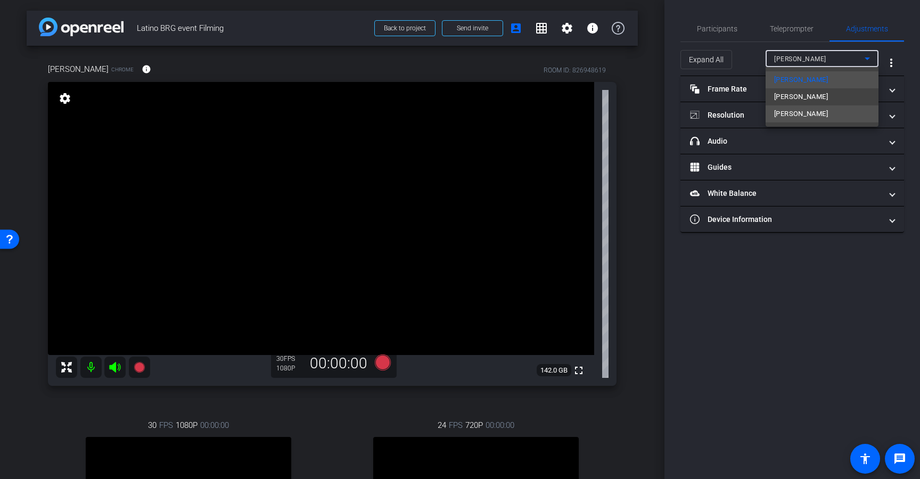
click at [807, 116] on span "Ava Gruchacz" at bounding box center [801, 114] width 54 height 13
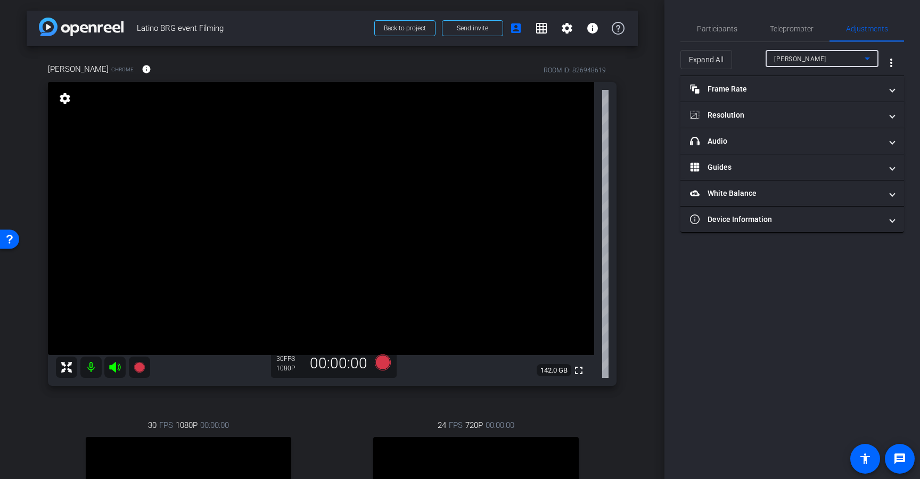
type input "11000"
click at [785, 93] on mat-panel-title "Frame Rate Frame Rate" at bounding box center [786, 89] width 192 height 11
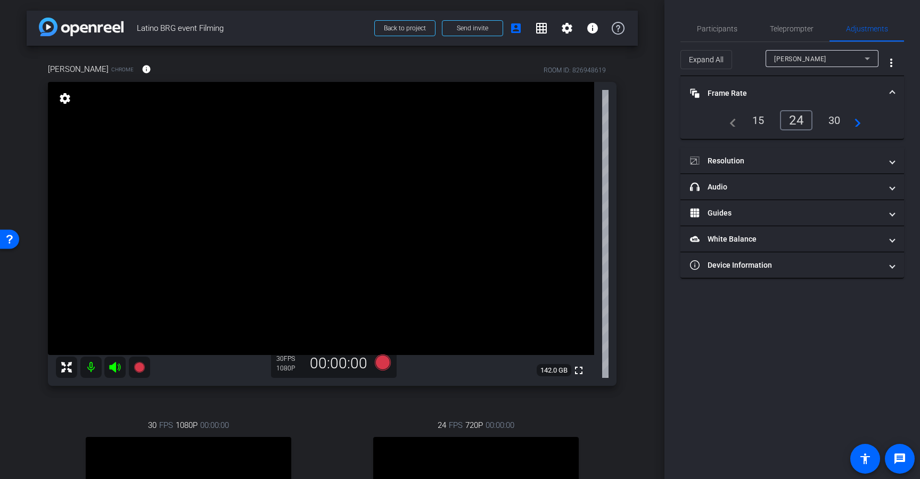
click at [829, 119] on div "30" at bounding box center [834, 120] width 28 height 18
click at [853, 86] on mat-expansion-panel-header "Frame Rate Frame Rate" at bounding box center [792, 93] width 224 height 34
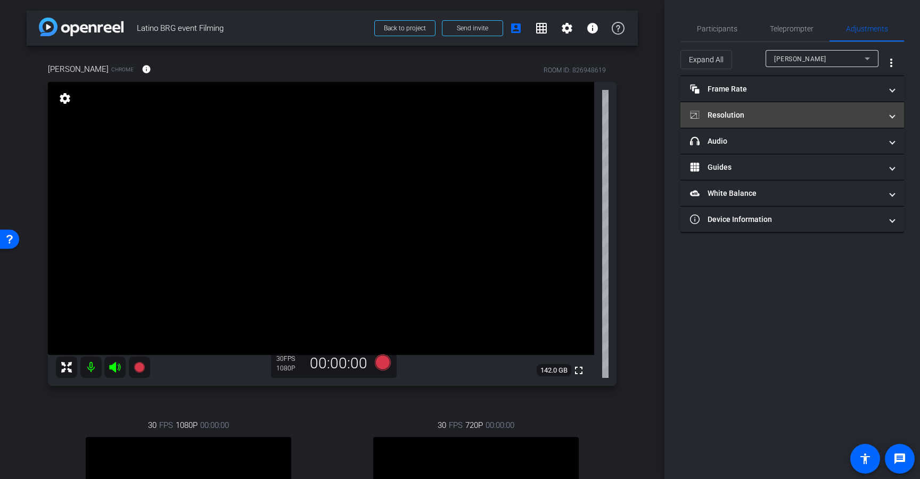
click at [833, 118] on mat-panel-title "Resolution" at bounding box center [786, 115] width 192 height 11
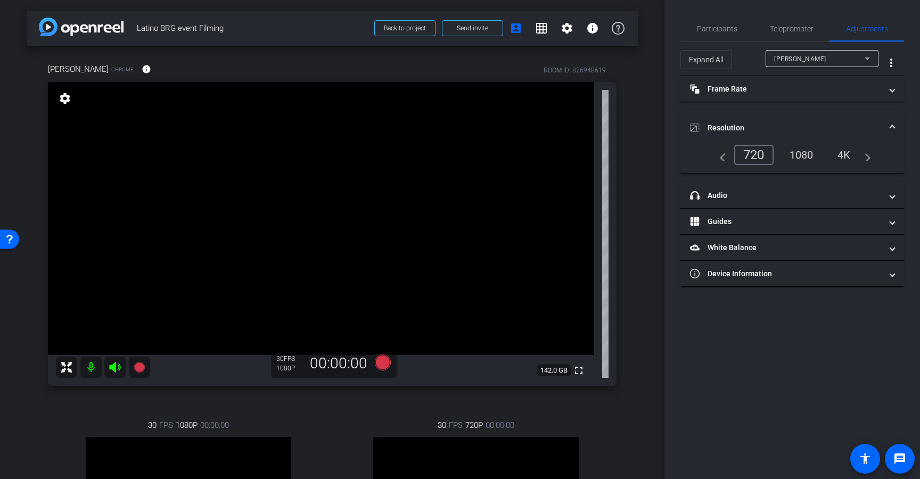
click at [810, 154] on div "1080" at bounding box center [801, 155] width 40 height 18
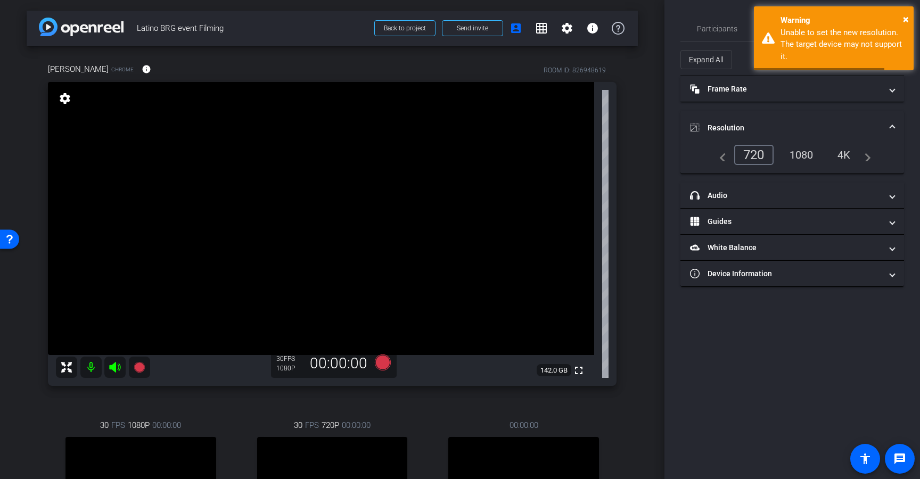
click at [869, 125] on mat-panel-title "Resolution" at bounding box center [786, 127] width 192 height 11
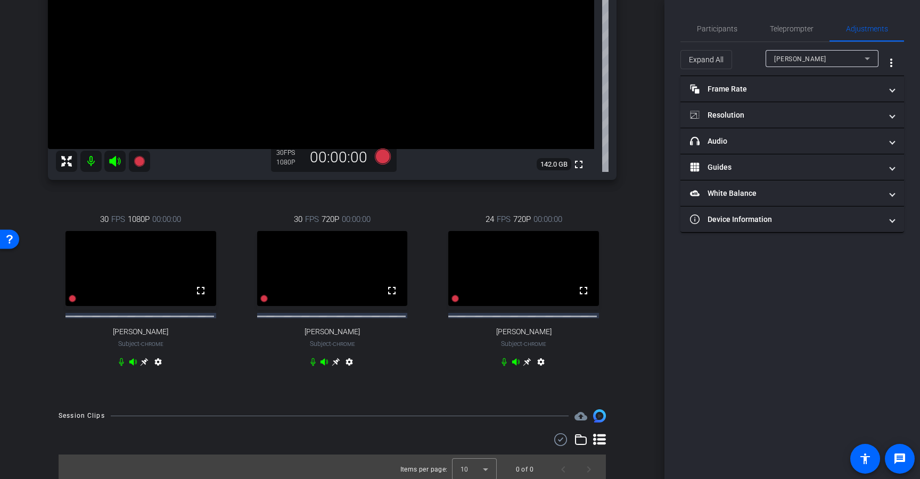
scroll to position [160, 0]
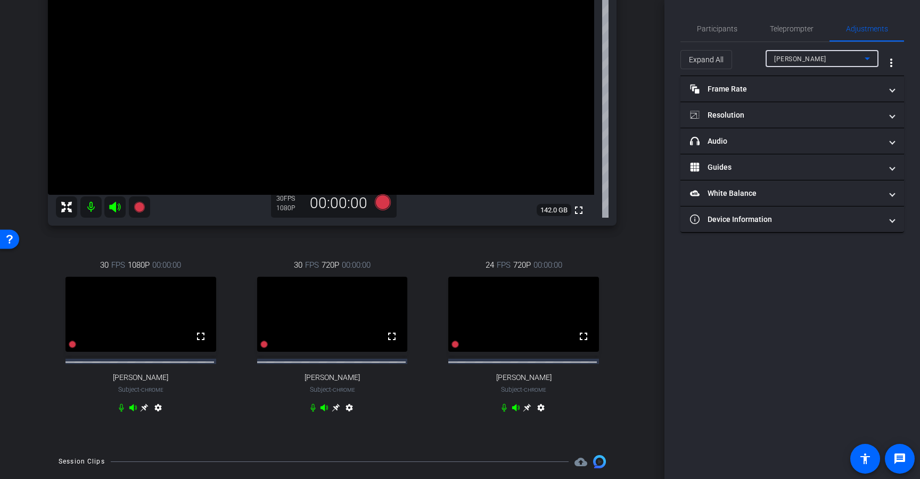
click at [791, 56] on span "Ava Gruchacz" at bounding box center [800, 58] width 52 height 7
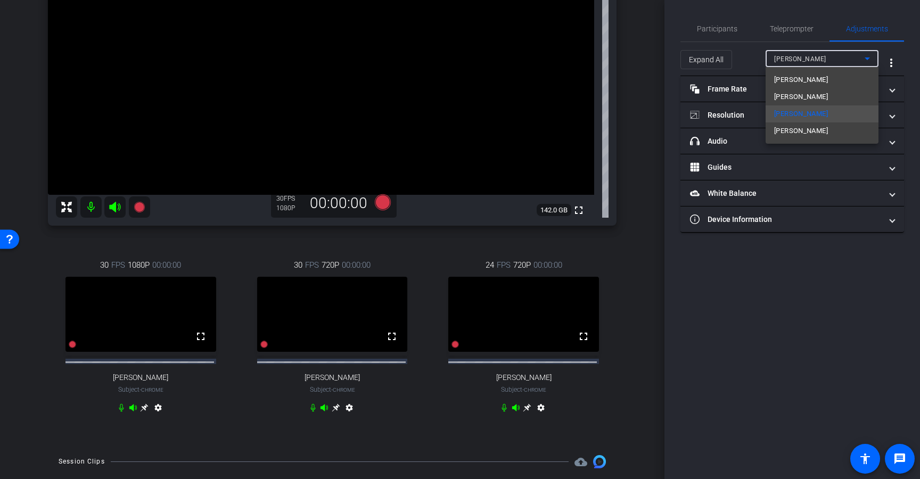
click at [744, 89] on div at bounding box center [460, 239] width 920 height 479
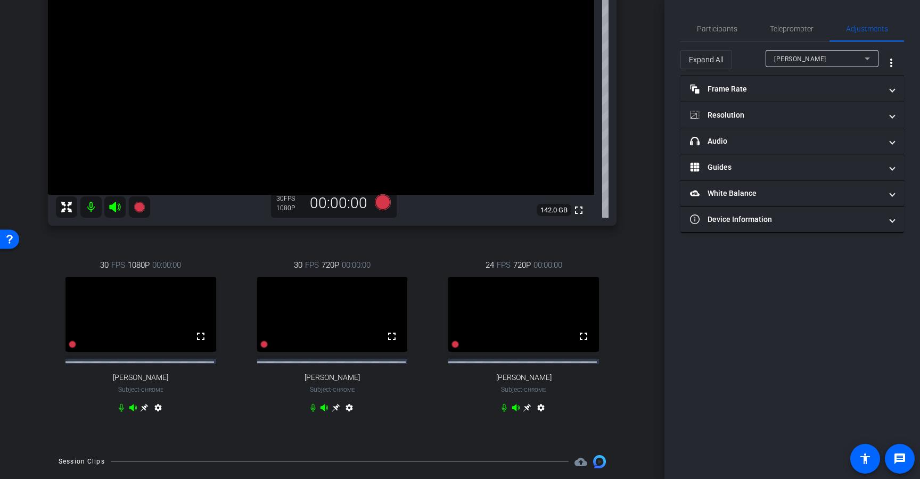
click at [793, 64] on div "Ava Gruchacz" at bounding box center [819, 58] width 91 height 13
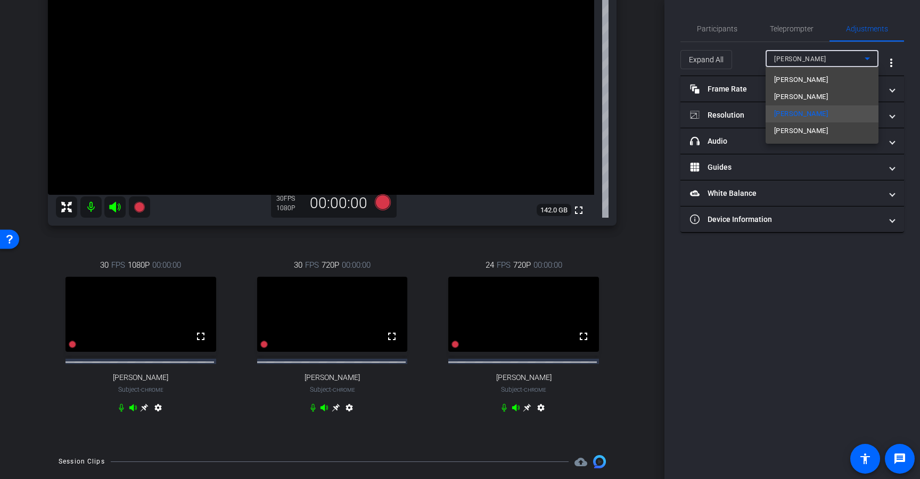
click at [796, 58] on div at bounding box center [460, 239] width 920 height 479
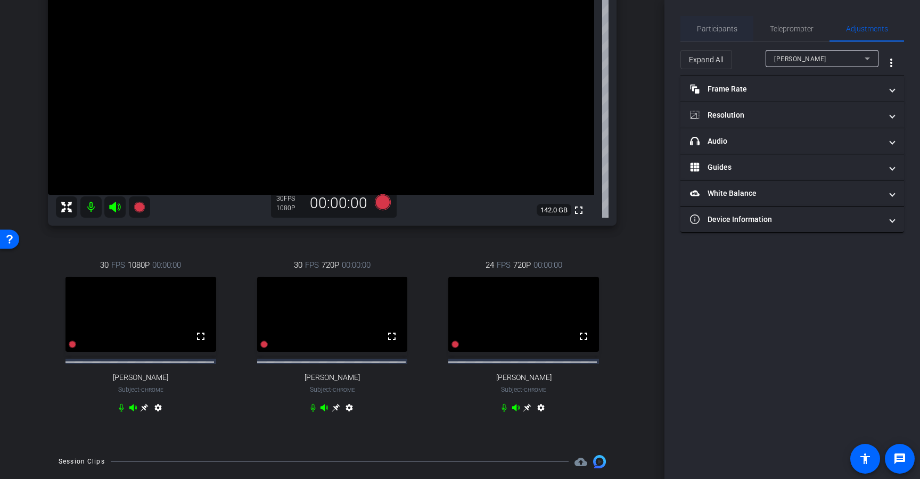
click at [717, 27] on span "Participants" at bounding box center [717, 28] width 40 height 7
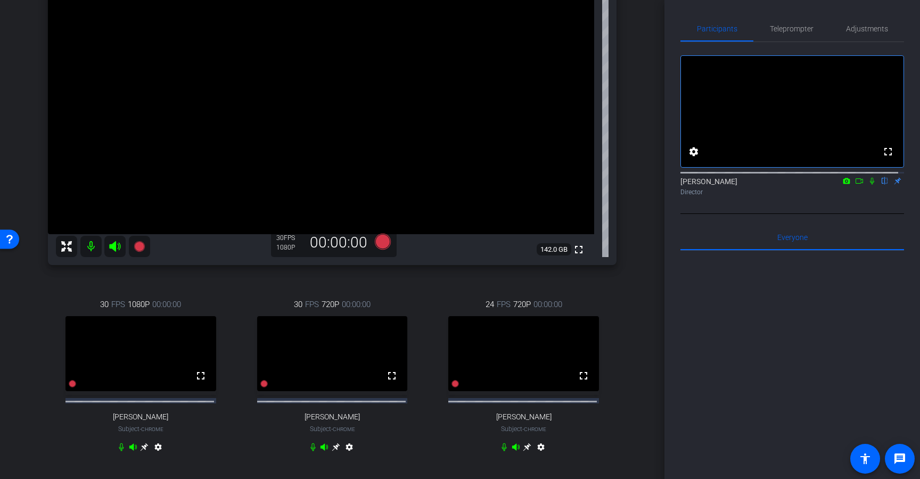
scroll to position [176, 0]
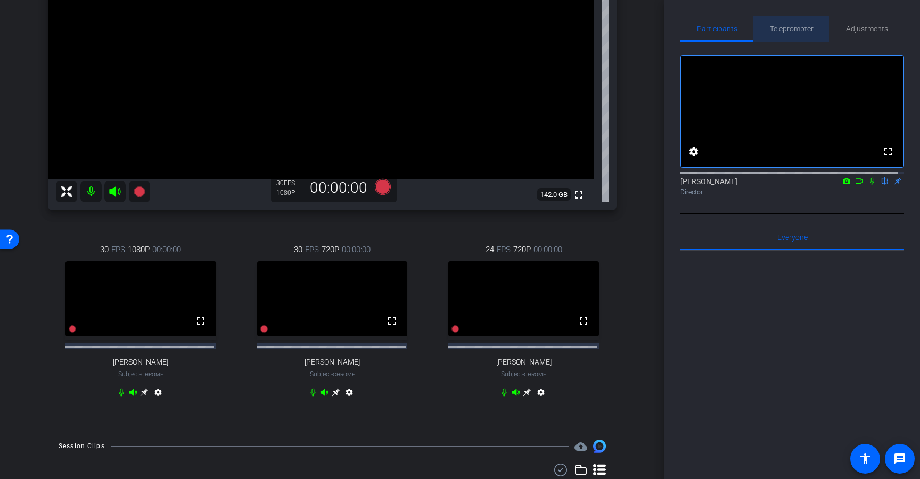
click at [794, 29] on span "Teleprompter" at bounding box center [792, 28] width 44 height 7
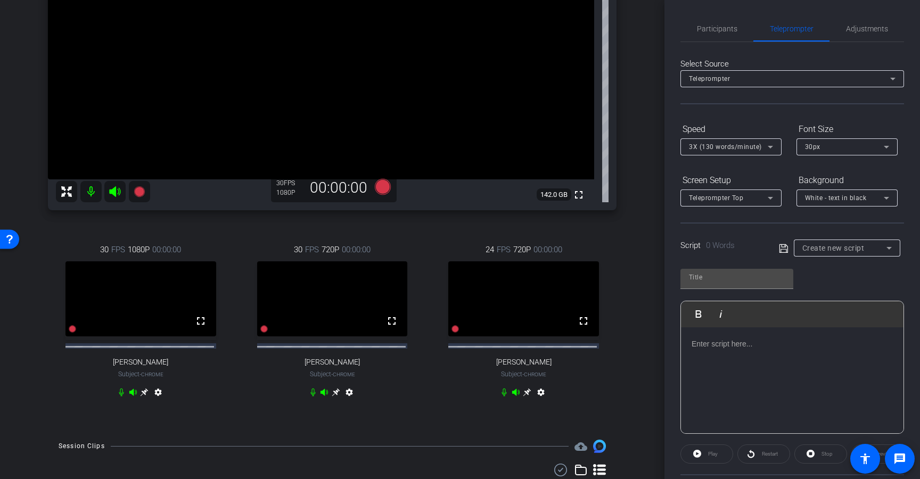
click at [824, 254] on div "Create new script" at bounding box center [846, 248] width 89 height 17
click at [813, 268] on span "Create new script" at bounding box center [828, 269] width 56 height 13
click at [702, 346] on p at bounding box center [792, 344] width 201 height 12
click at [758, 277] on input "text" at bounding box center [737, 277] width 96 height 13
type input "Test"
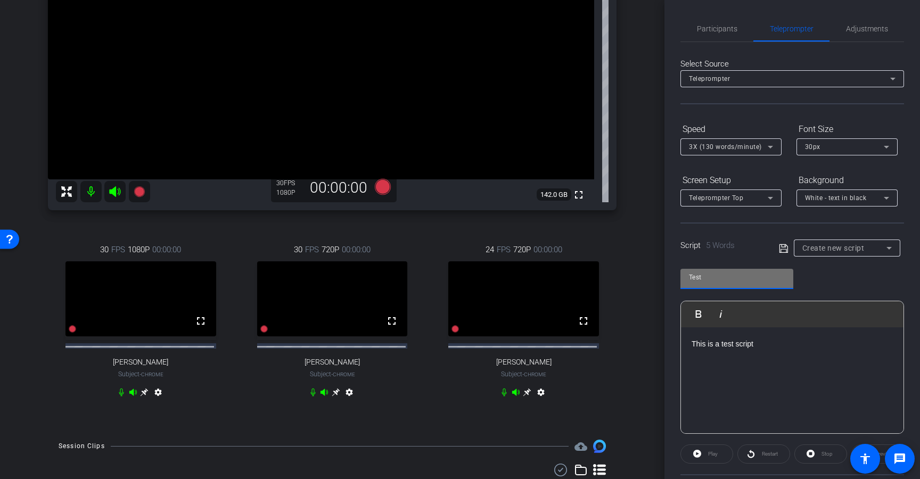
click at [784, 251] on icon at bounding box center [783, 248] width 9 height 9
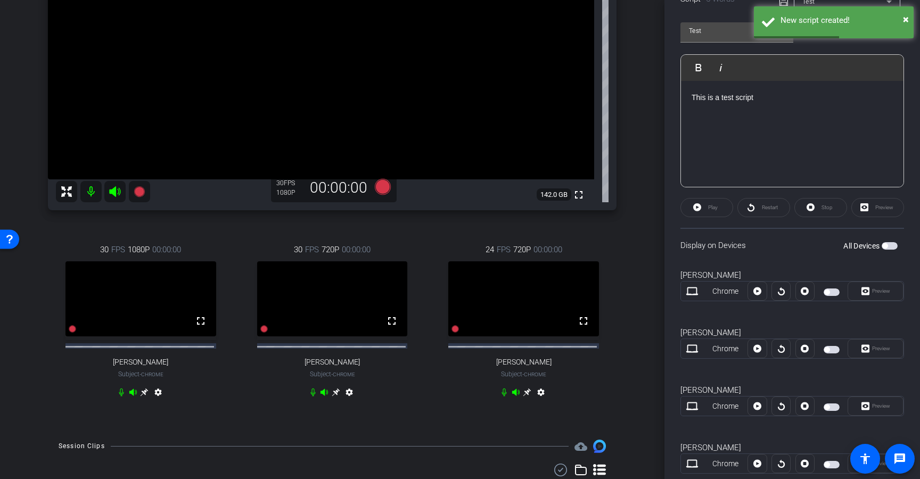
scroll to position [253, 0]
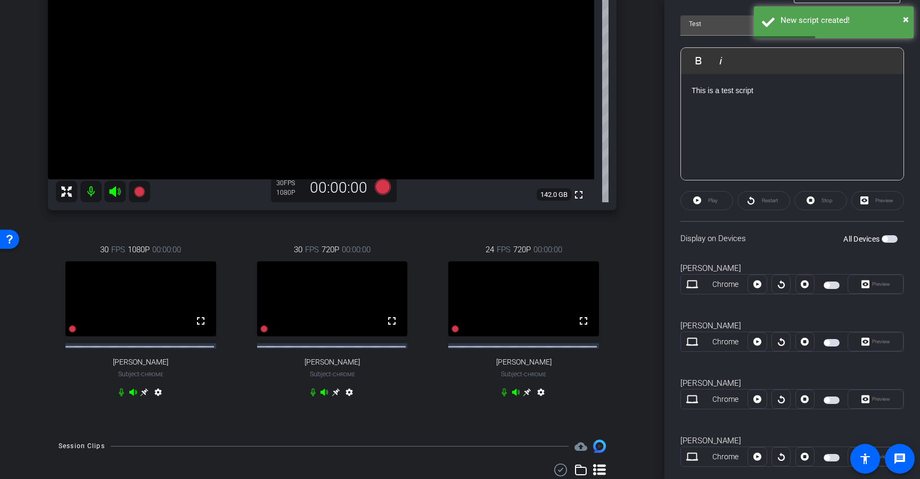
click at [882, 240] on span "button" at bounding box center [884, 238] width 5 height 5
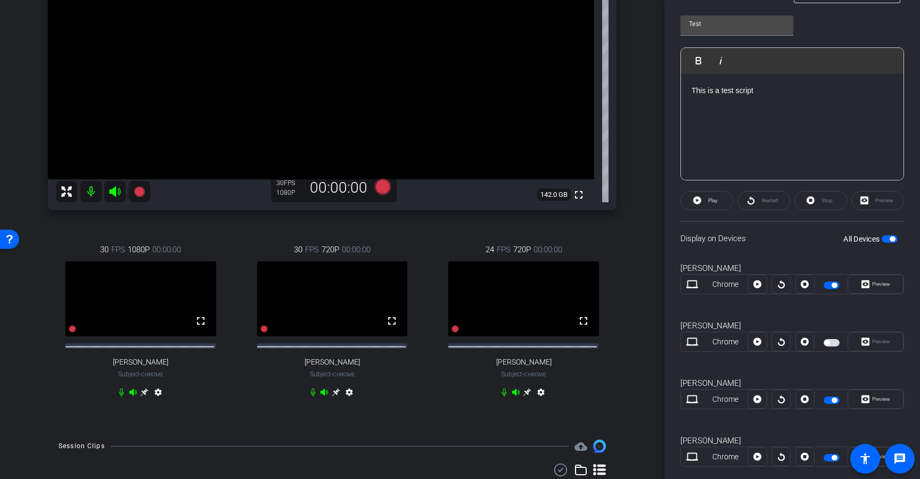
click at [762, 111] on div "This is a test script" at bounding box center [792, 127] width 223 height 106
click at [718, 198] on span at bounding box center [707, 201] width 52 height 26
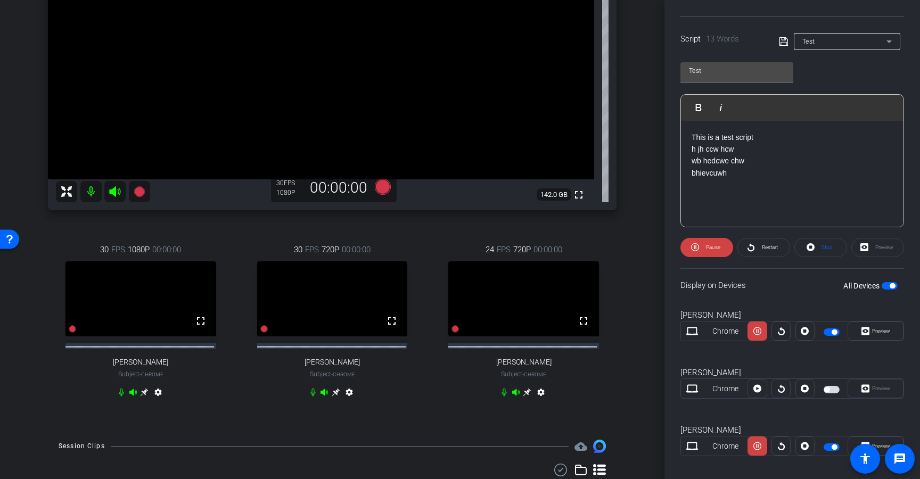
scroll to position [200, 0]
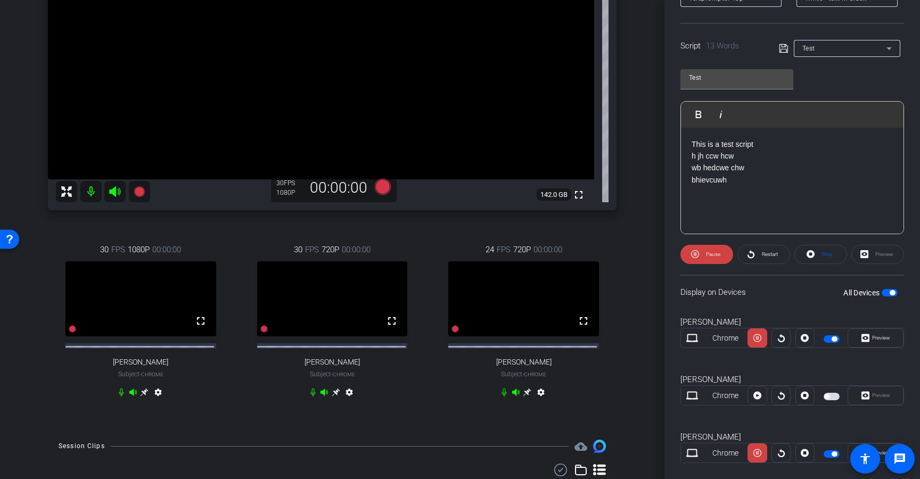
click at [830, 398] on span "button" at bounding box center [832, 396] width 16 height 7
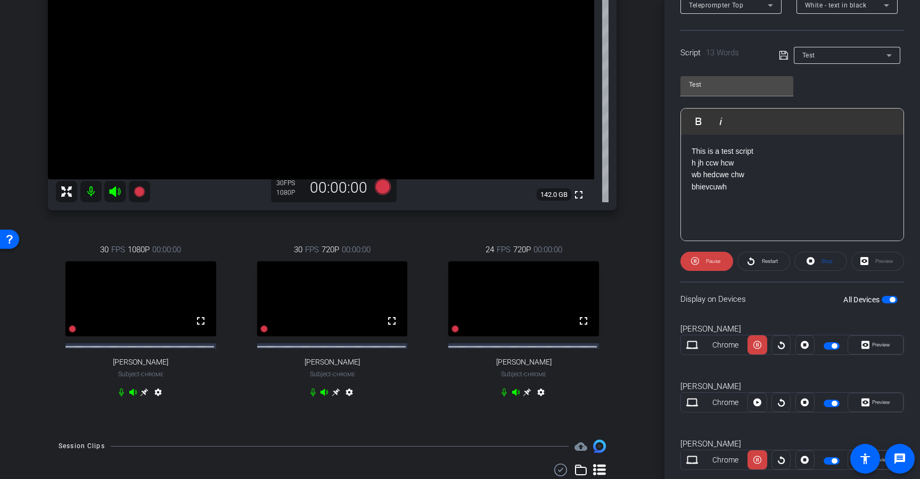
scroll to position [186, 0]
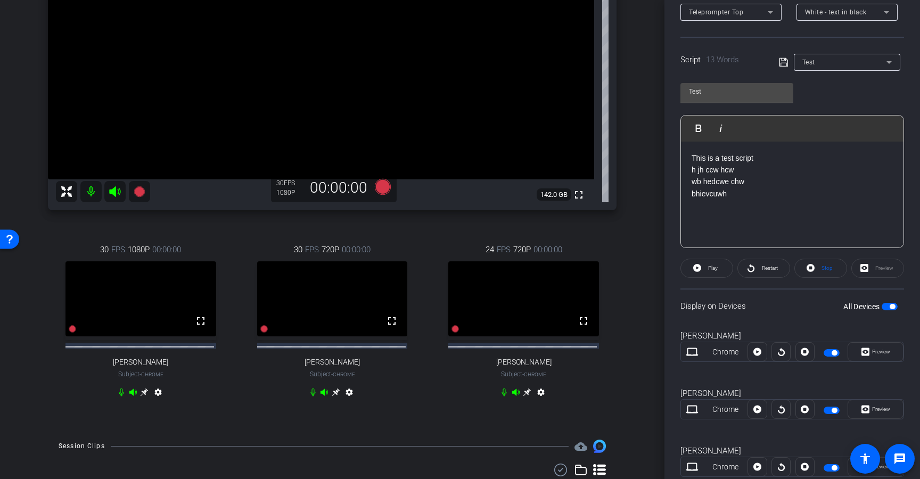
click at [856, 267] on div "Preview" at bounding box center [877, 268] width 53 height 19
click at [863, 350] on icon at bounding box center [865, 352] width 8 height 8
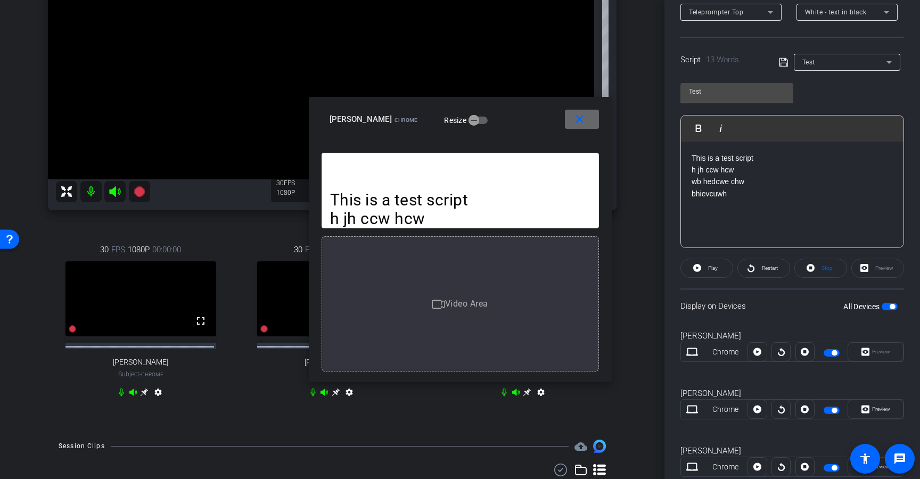
click at [590, 123] on span at bounding box center [582, 119] width 34 height 26
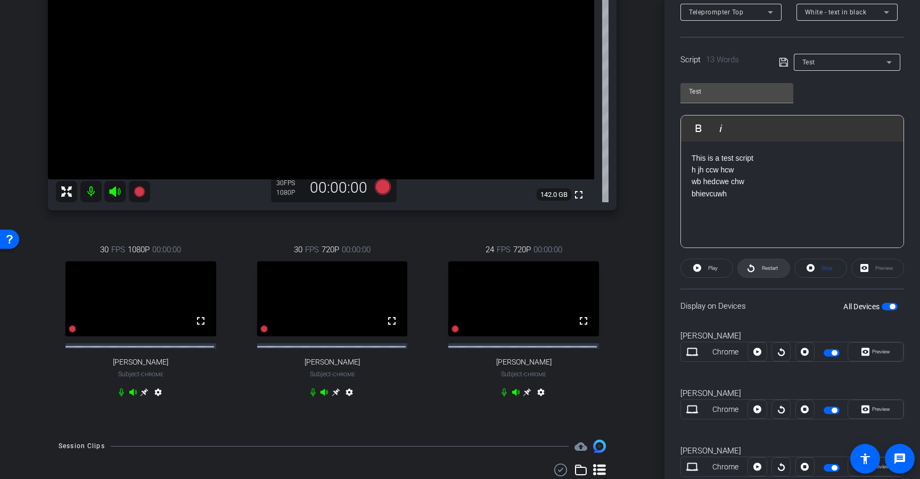
click at [777, 271] on span at bounding box center [764, 269] width 52 height 26
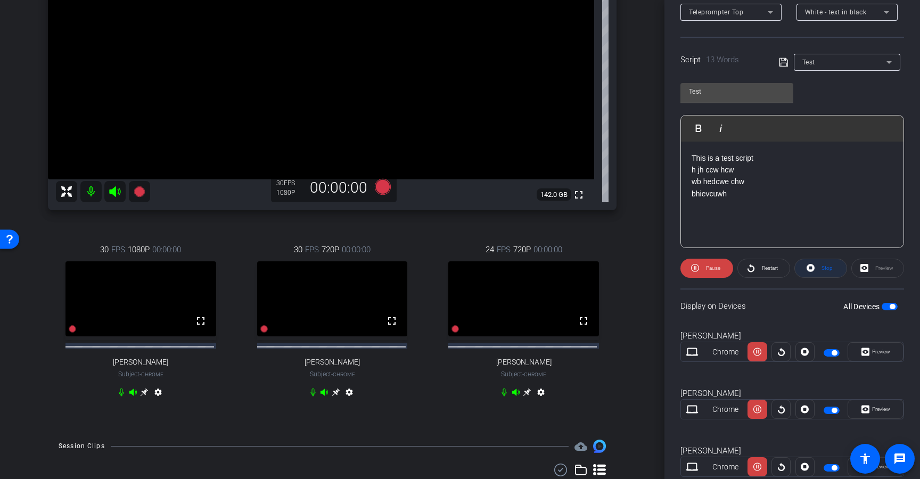
click at [823, 275] on span at bounding box center [821, 269] width 52 height 26
click at [882, 307] on span "button" at bounding box center [890, 306] width 16 height 7
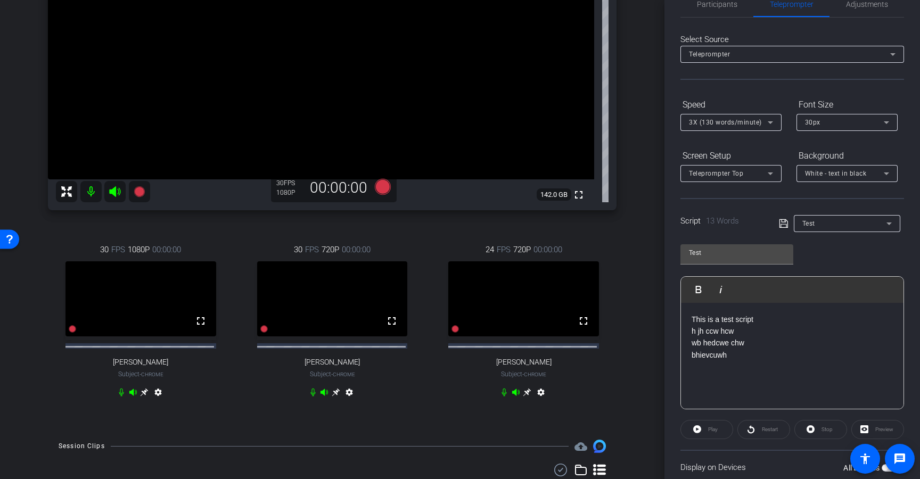
scroll to position [0, 0]
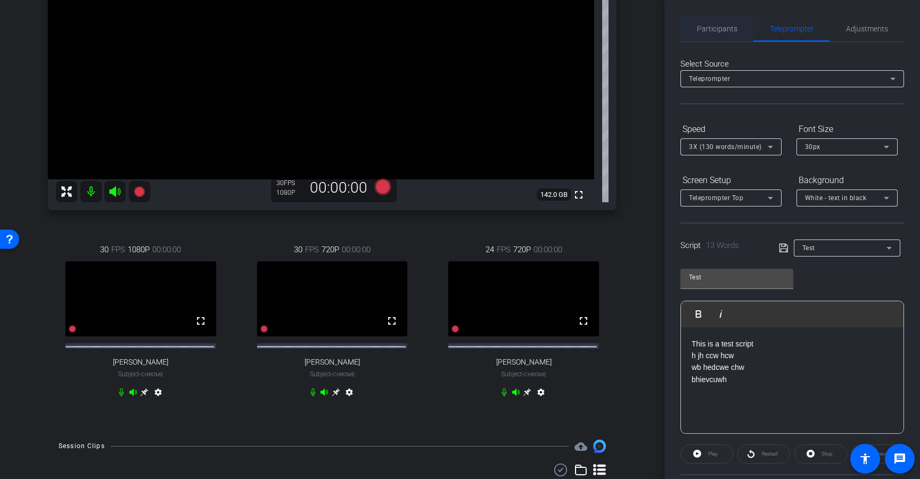
click at [729, 31] on span "Participants" at bounding box center [717, 28] width 40 height 7
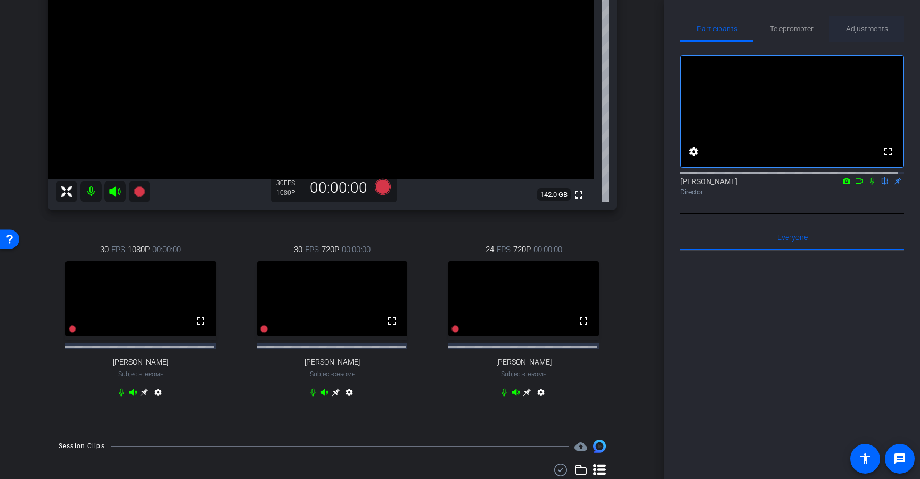
click at [862, 33] on span "Adjustments" at bounding box center [867, 29] width 42 height 26
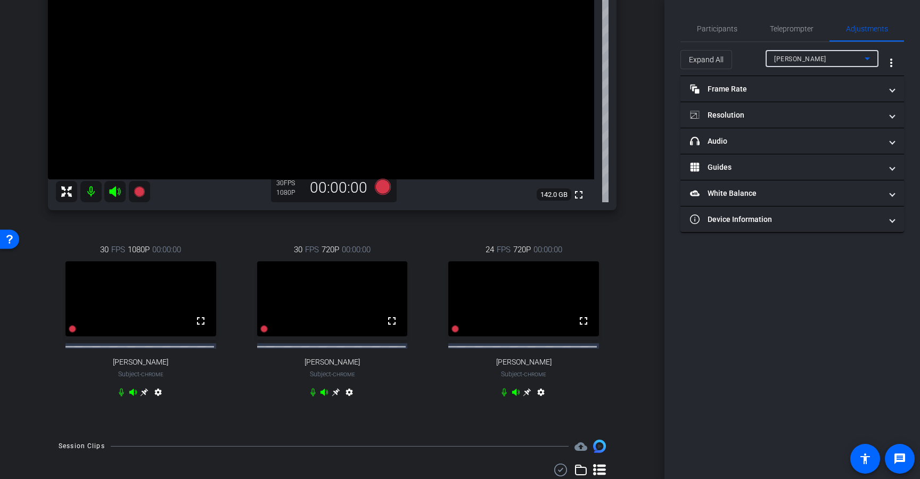
click at [836, 55] on div "Rosemary Lopez" at bounding box center [819, 58] width 91 height 13
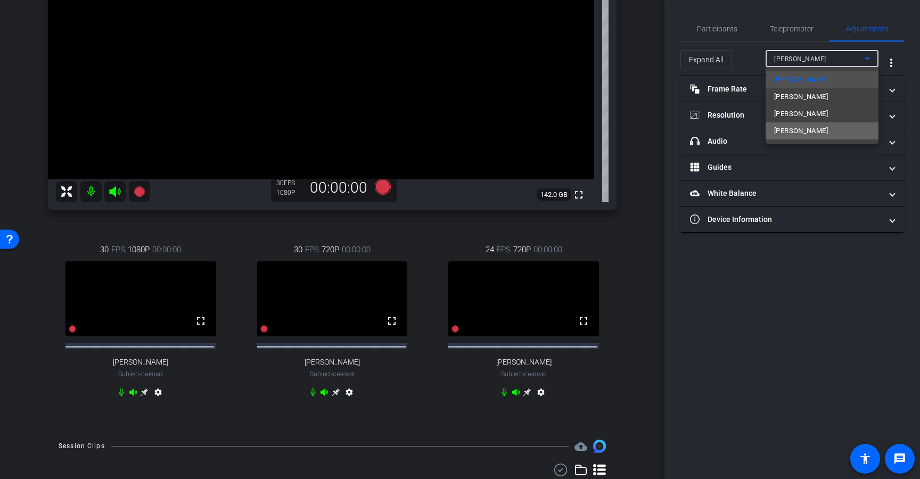
click at [805, 133] on span "Olga Custodio" at bounding box center [801, 131] width 54 height 13
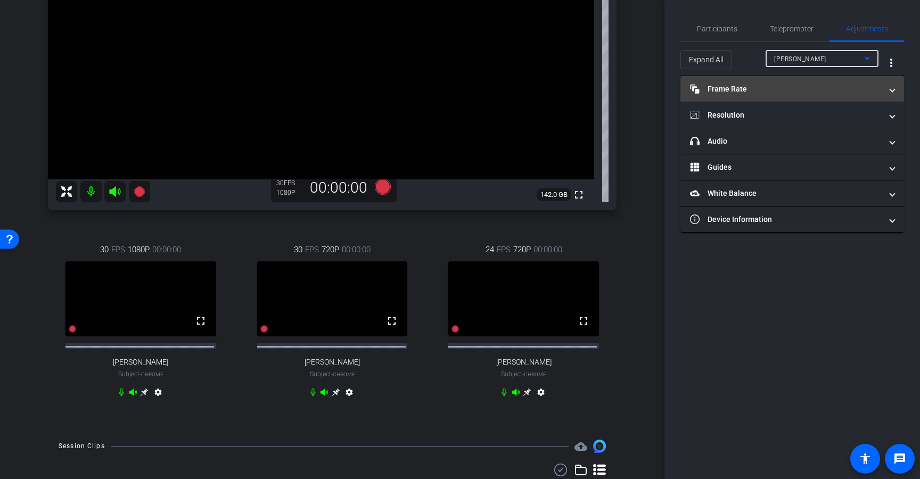
click at [801, 84] on mat-panel-title "Frame Rate Frame Rate" at bounding box center [786, 89] width 192 height 11
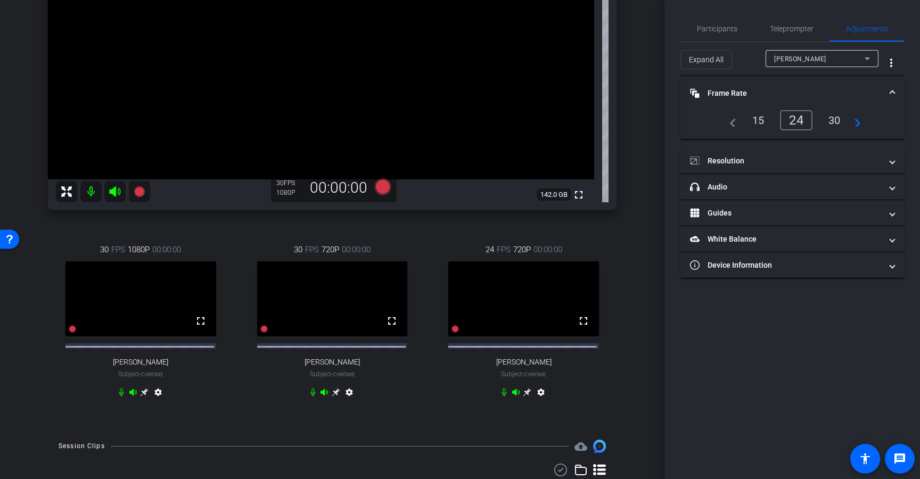
click at [835, 117] on div "30" at bounding box center [834, 120] width 28 height 18
click at [806, 102] on mat-expansion-panel-header "Frame Rate Frame Rate" at bounding box center [792, 93] width 224 height 34
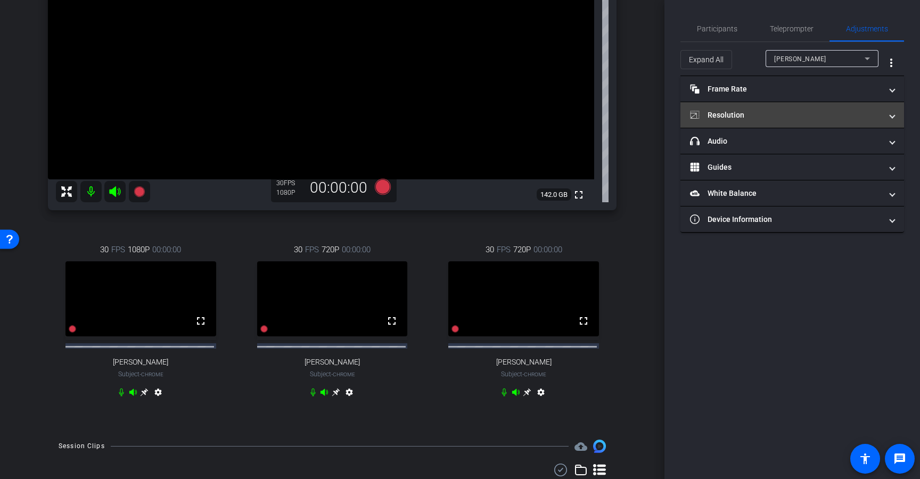
click at [804, 120] on mat-panel-title "Resolution" at bounding box center [786, 115] width 192 height 11
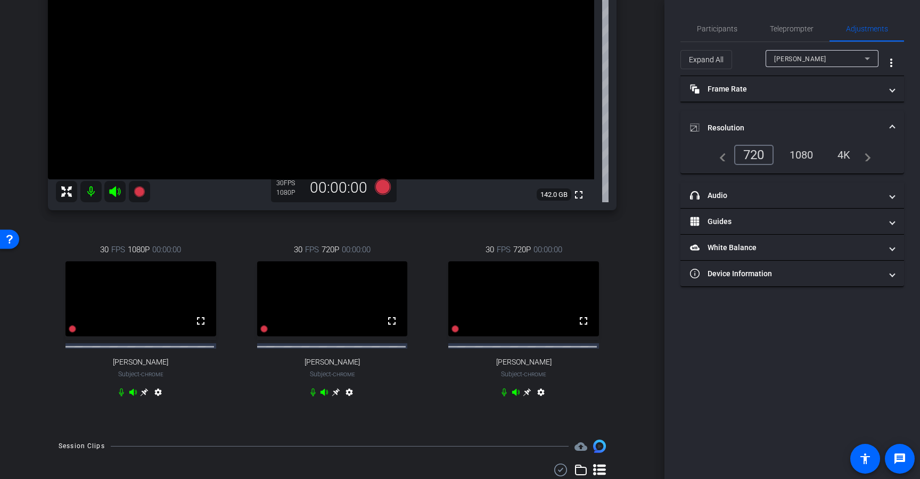
click at [810, 157] on div "1080" at bounding box center [801, 155] width 40 height 18
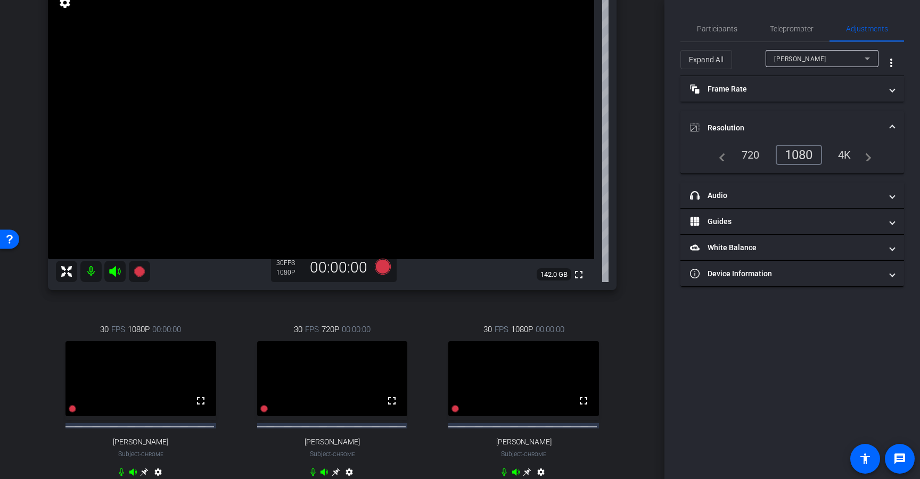
scroll to position [109, 0]
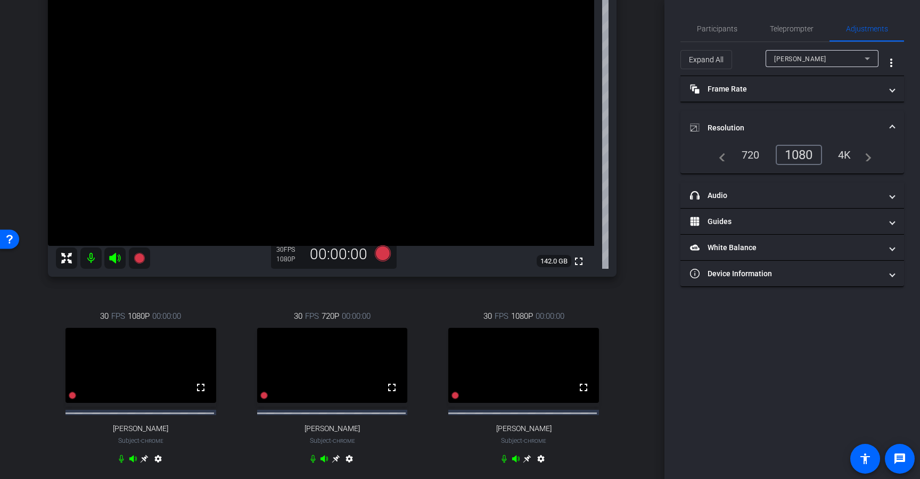
click at [830, 120] on mat-expansion-panel-header "Resolution" at bounding box center [792, 128] width 224 height 34
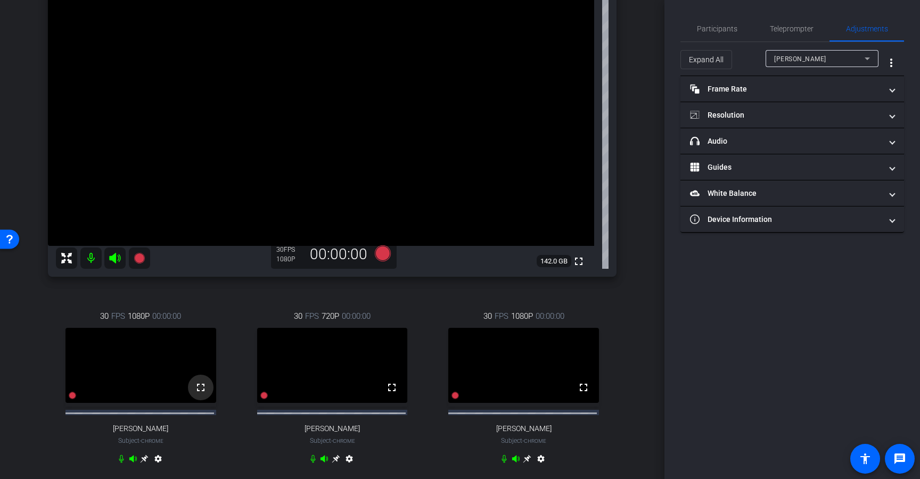
click at [198, 390] on mat-icon "fullscreen" at bounding box center [200, 387] width 13 height 13
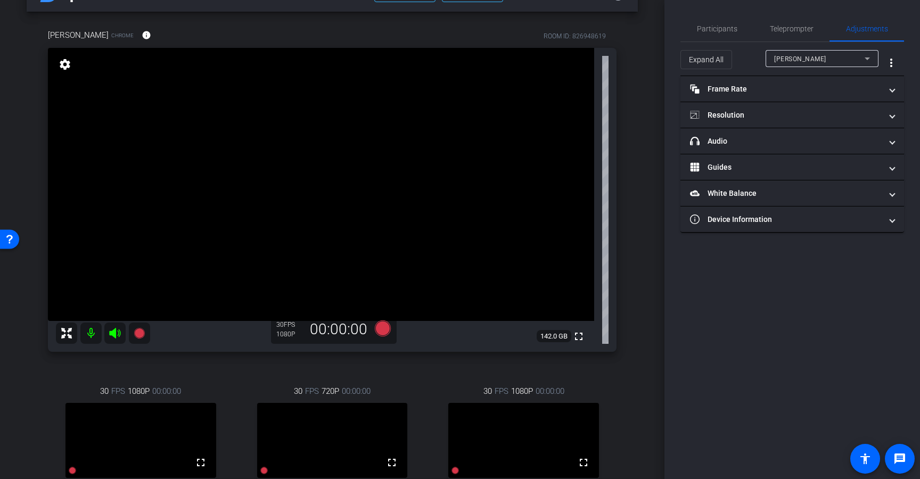
scroll to position [27, 0]
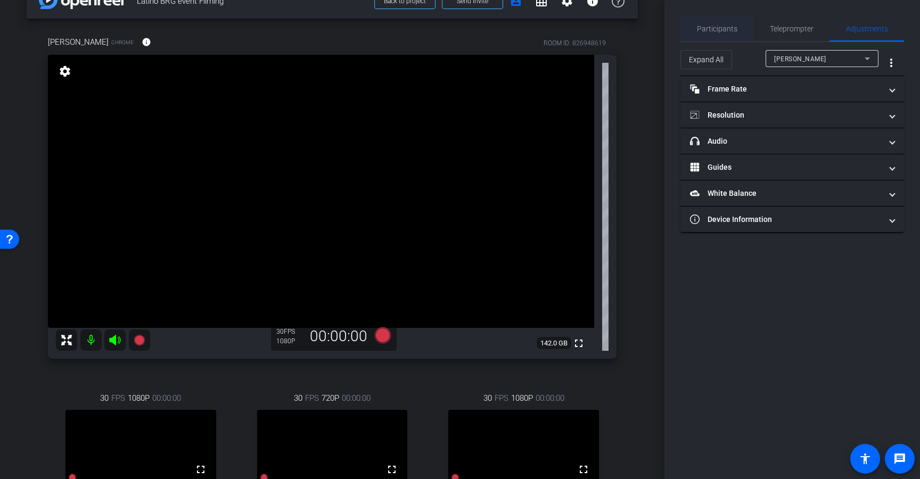
click at [706, 35] on span "Participants" at bounding box center [717, 29] width 40 height 26
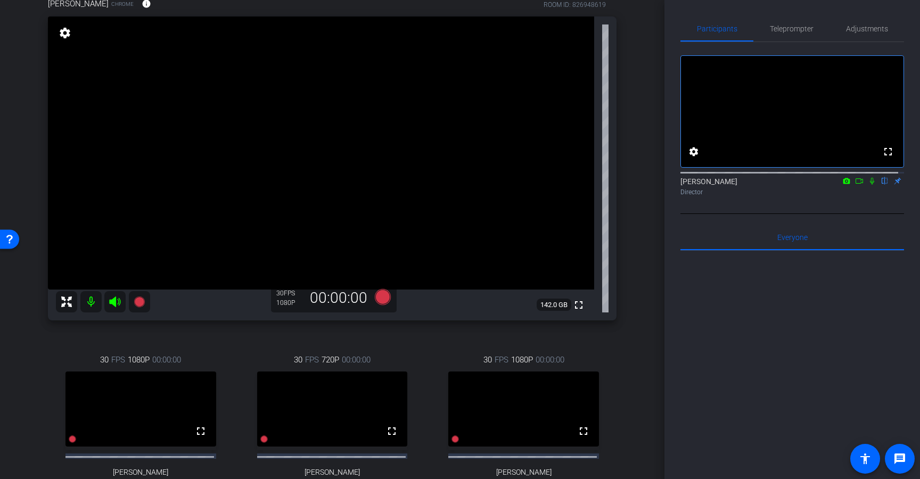
scroll to position [52, 0]
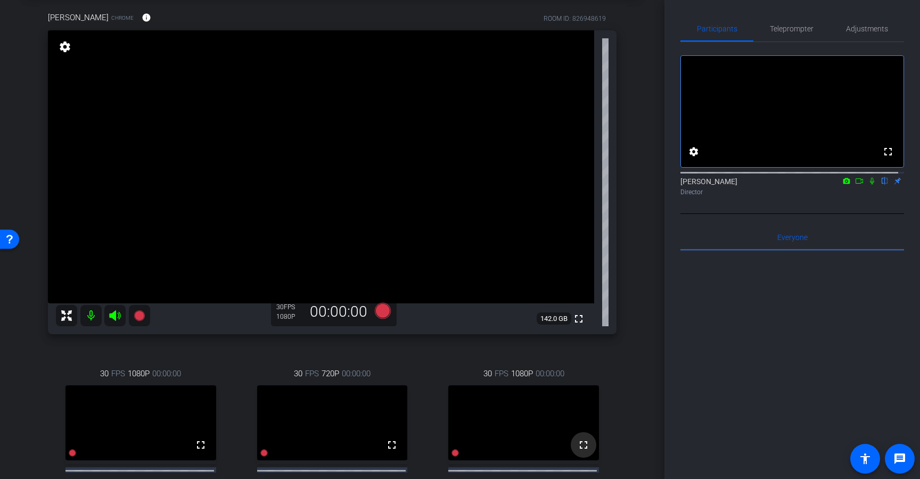
click at [584, 458] on span at bounding box center [584, 445] width 26 height 26
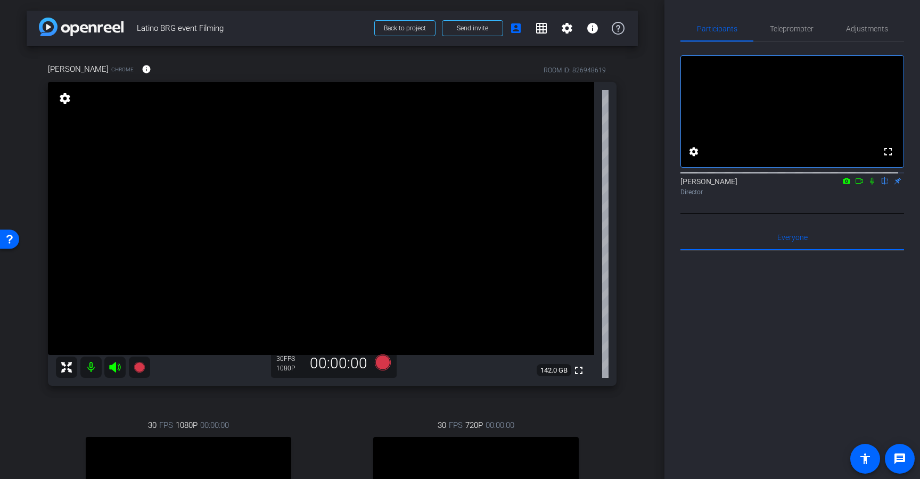
click at [868, 185] on icon at bounding box center [872, 180] width 9 height 7
click at [855, 185] on icon at bounding box center [859, 180] width 9 height 7
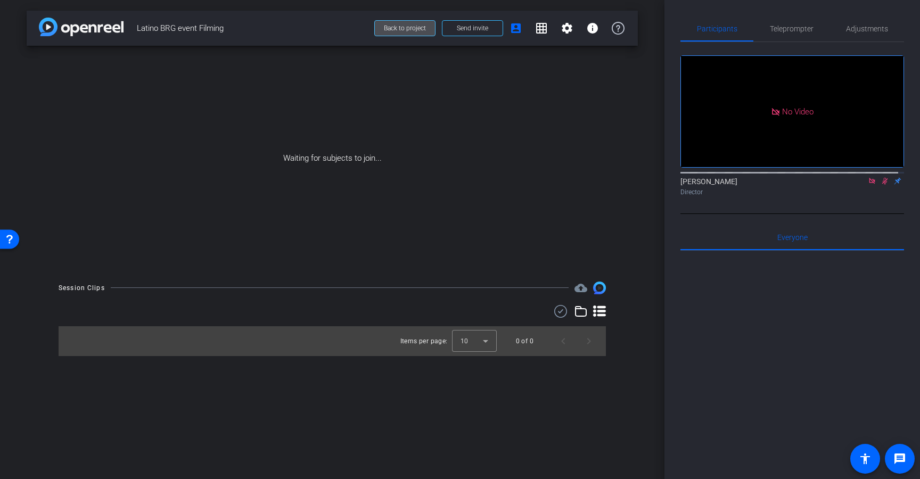
click at [400, 22] on span at bounding box center [405, 28] width 60 height 26
